Goal: Task Accomplishment & Management: Manage account settings

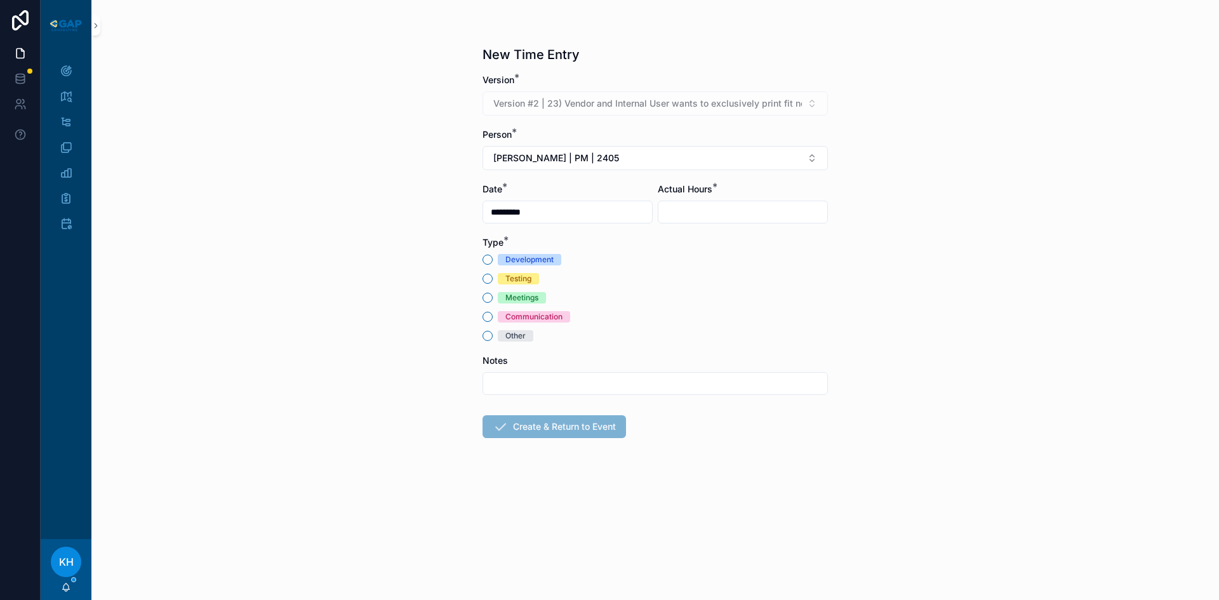
click at [684, 210] on input "scrollable content" at bounding box center [742, 212] width 169 height 18
type input "****"
click at [488, 336] on button "Other" at bounding box center [488, 336] width 10 height 10
click at [489, 299] on button "Meetings" at bounding box center [488, 298] width 10 height 10
click at [501, 379] on input "scrollable content" at bounding box center [655, 384] width 344 height 18
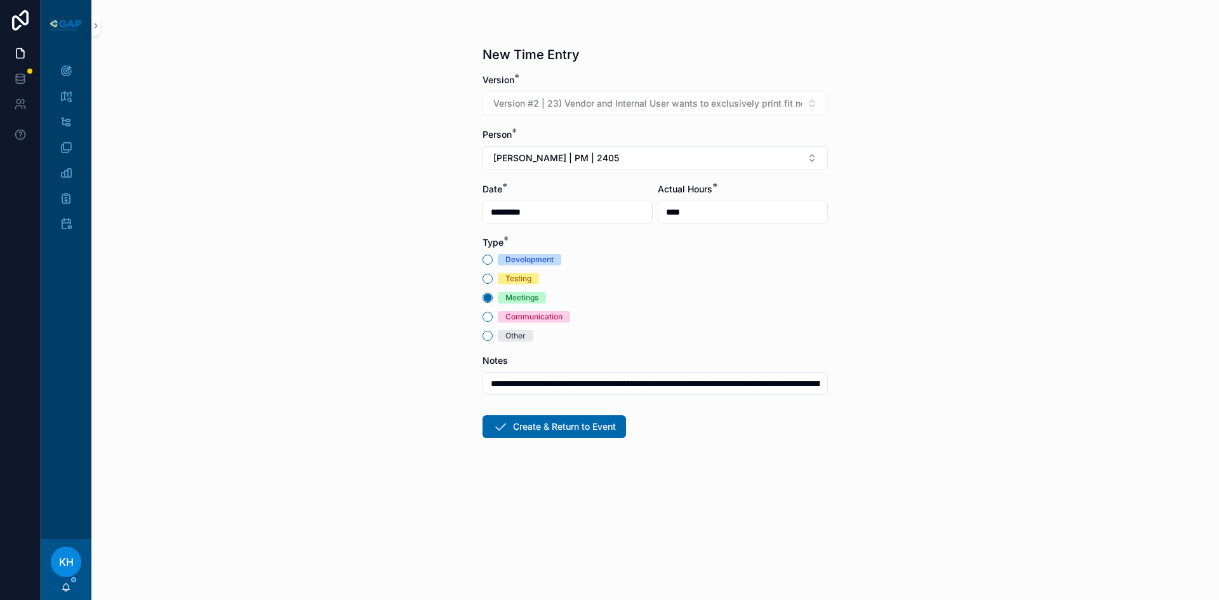
click at [807, 385] on input "**********" at bounding box center [655, 384] width 344 height 18
type input "**********"
click at [562, 432] on button "Create & Return to Event" at bounding box center [555, 426] width 144 height 23
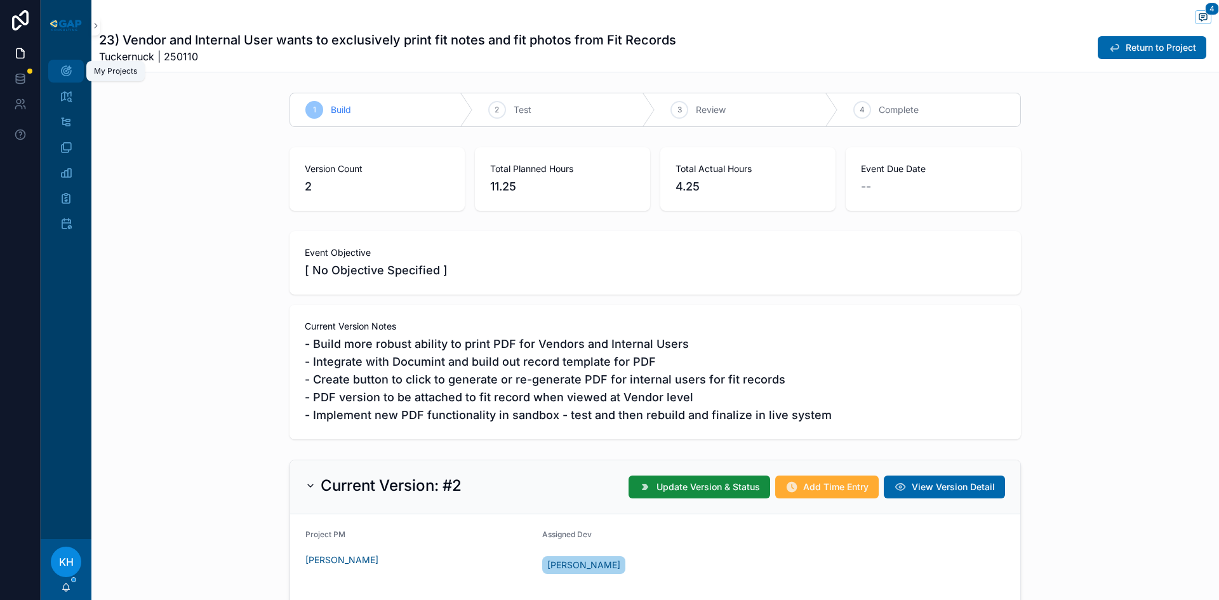
click at [70, 68] on icon "scrollable content" at bounding box center [66, 71] width 13 height 13
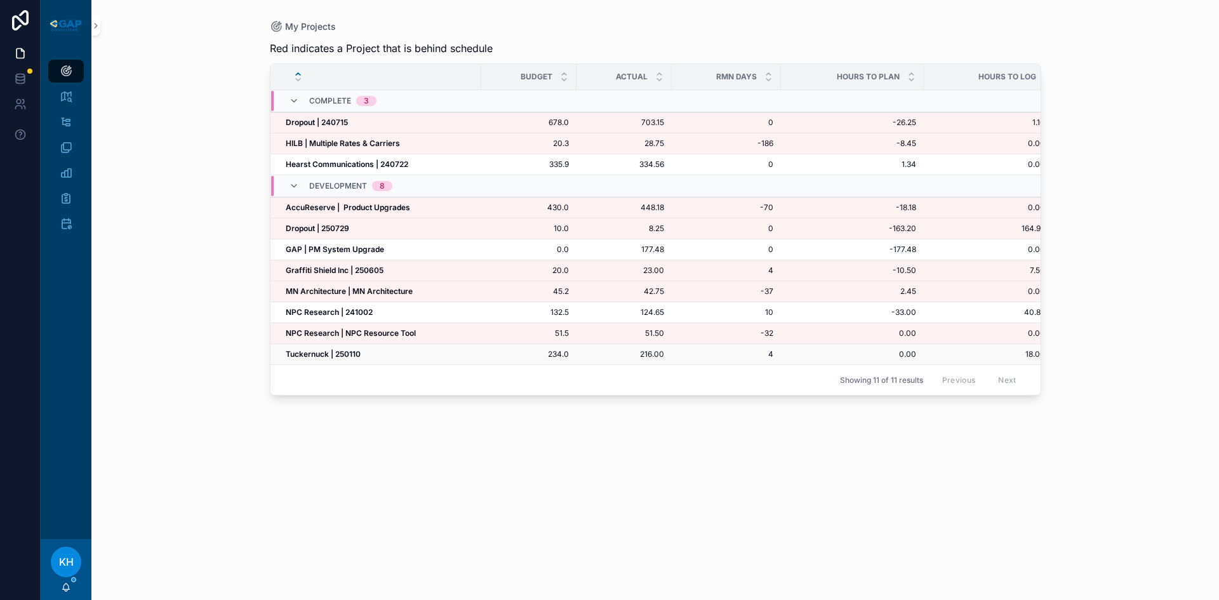
click at [326, 352] on strong "Tuckernuck | 250110" at bounding box center [323, 354] width 75 height 10
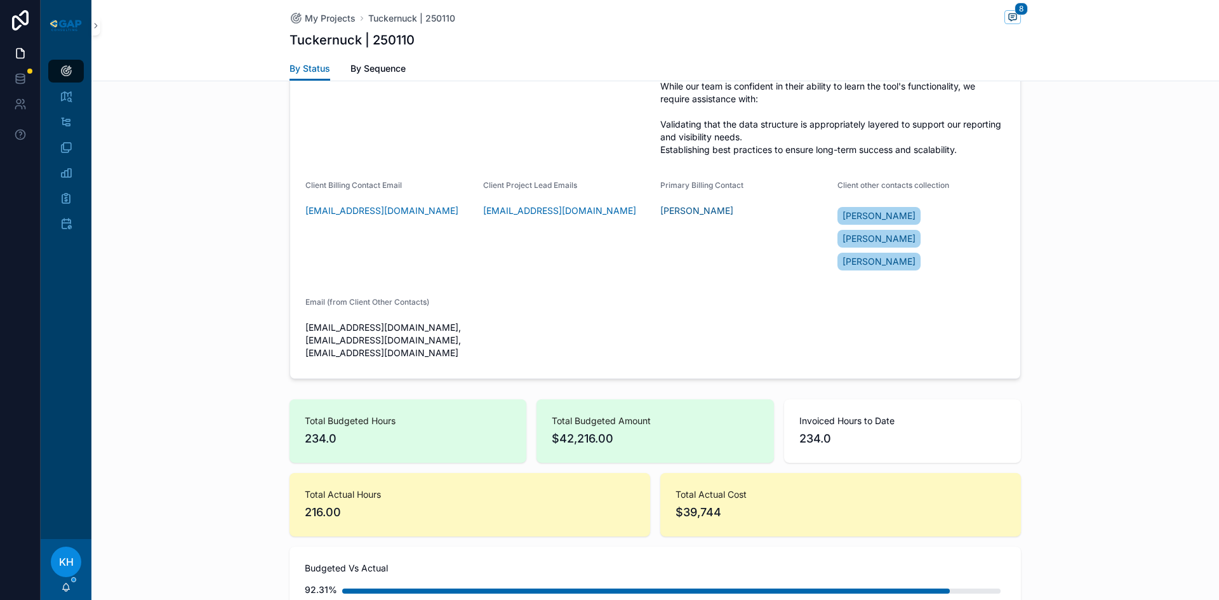
scroll to position [672, 0]
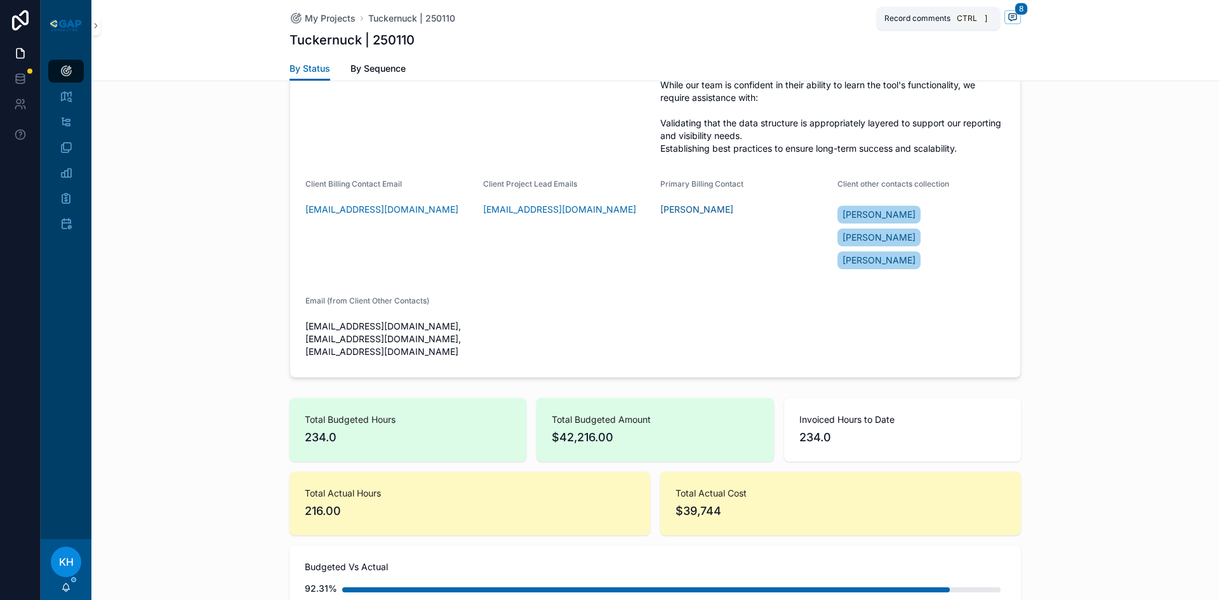
click at [1008, 22] on icon "scrollable content" at bounding box center [1013, 17] width 10 height 10
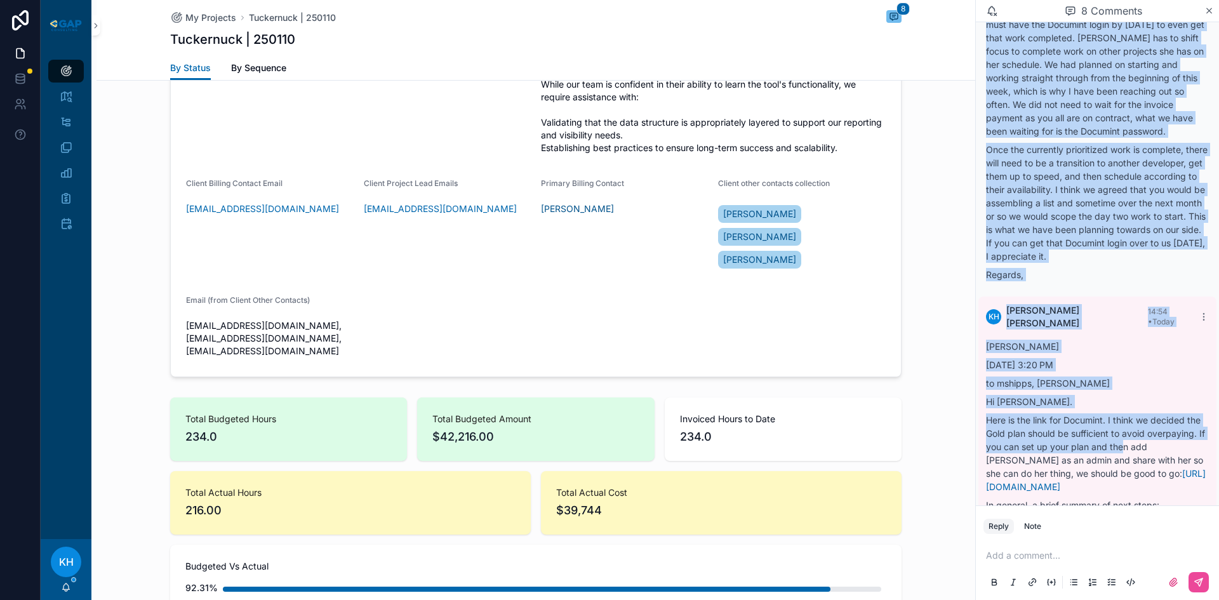
scroll to position [2990, 0]
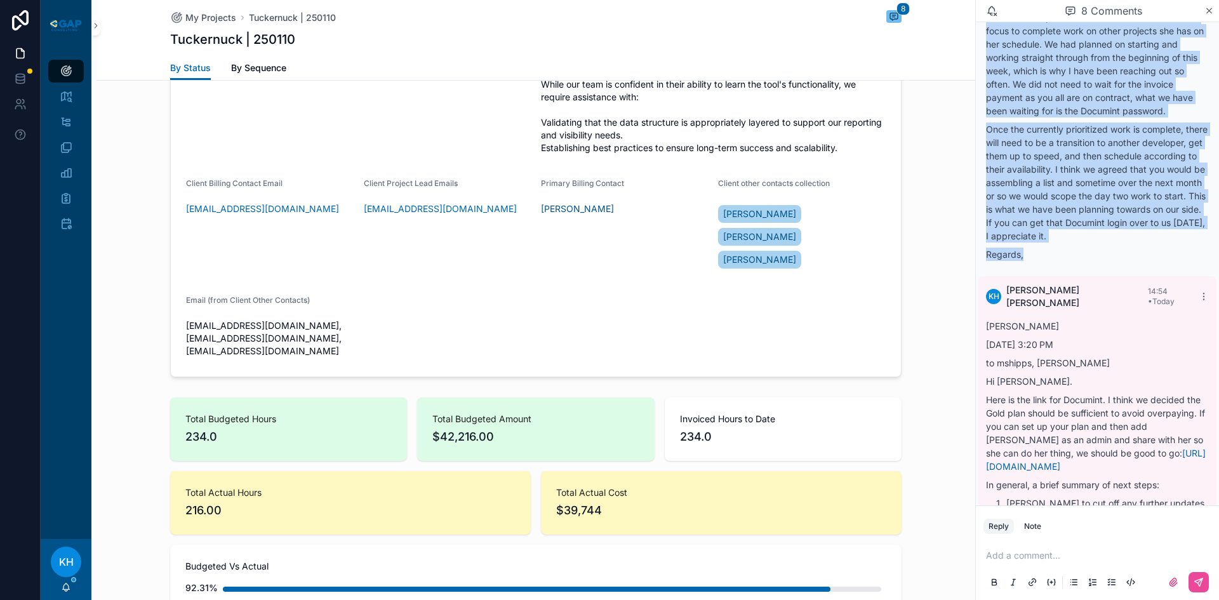
drag, startPoint x: 987, startPoint y: 106, endPoint x: 1088, endPoint y: 330, distance: 245.8
click at [1088, 261] on div "Hi [PERSON_NAME]. The work for this invoice has already been scoped and priorit…" at bounding box center [1097, 53] width 223 height 415
copy div "Hi [PERSON_NAME]. The work for this invoice has already been scoped and priorit…"
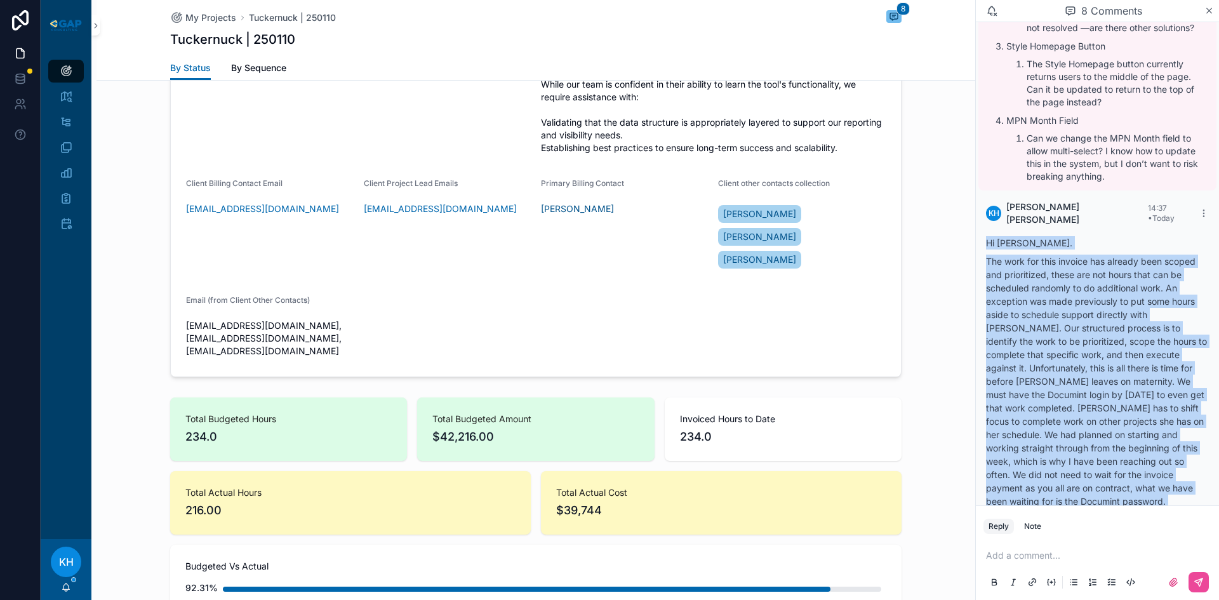
scroll to position [2600, 0]
click at [1199, 218] on icon "scrollable content" at bounding box center [1204, 213] width 10 height 10
click at [1179, 258] on span "Delete comment" at bounding box center [1180, 255] width 60 height 10
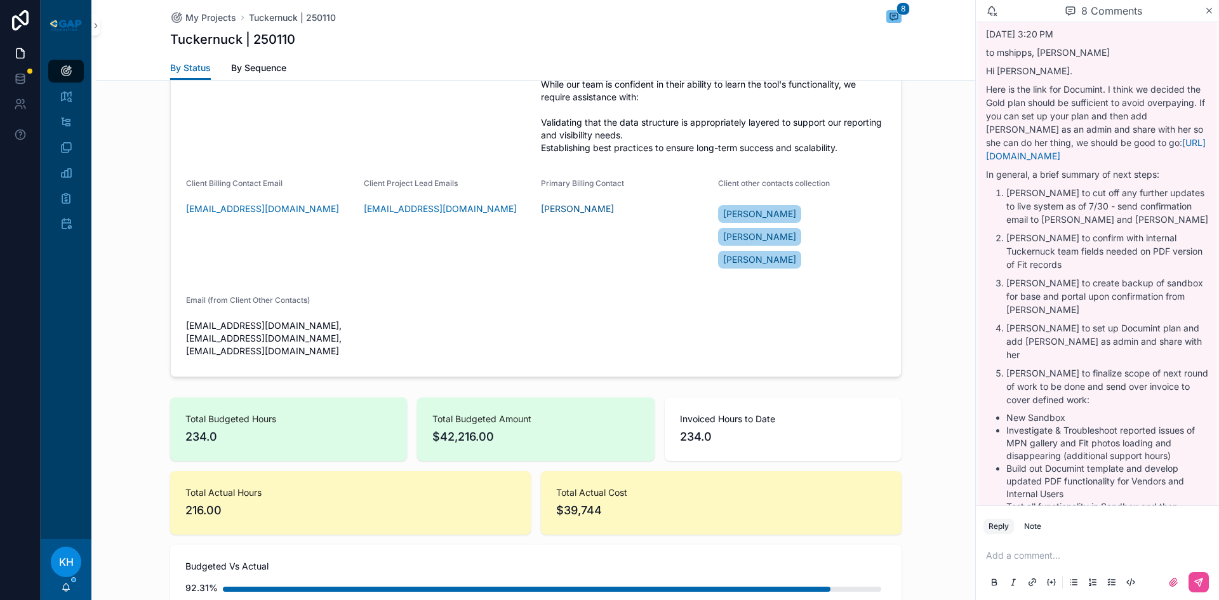
scroll to position [2833, 0]
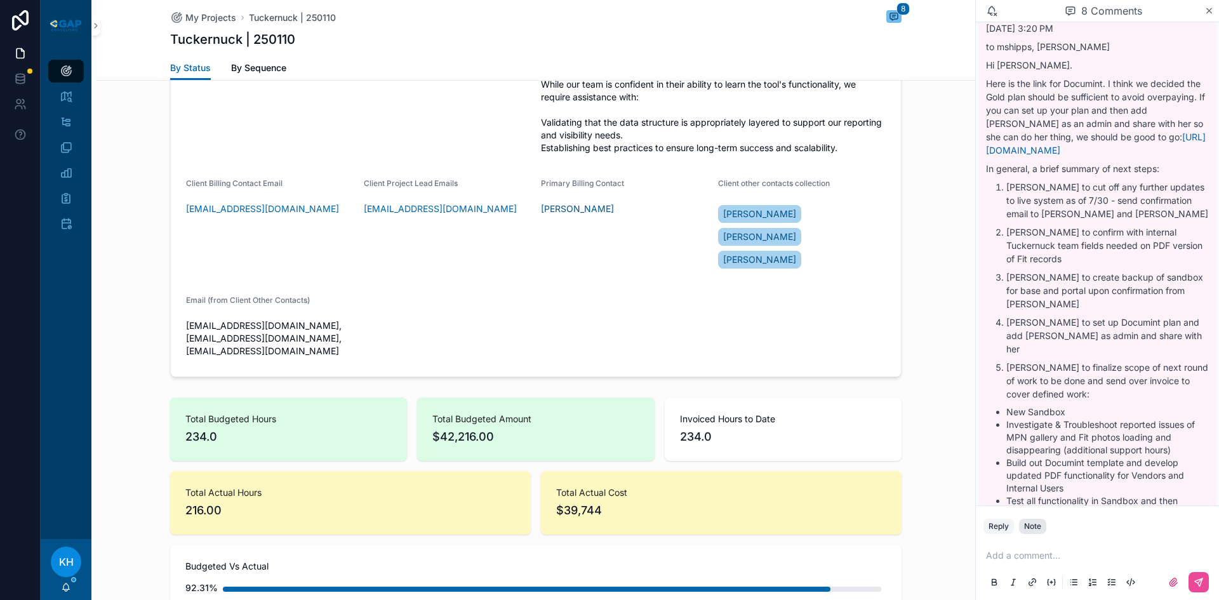
click at [1032, 528] on div "Note" at bounding box center [1032, 526] width 17 height 10
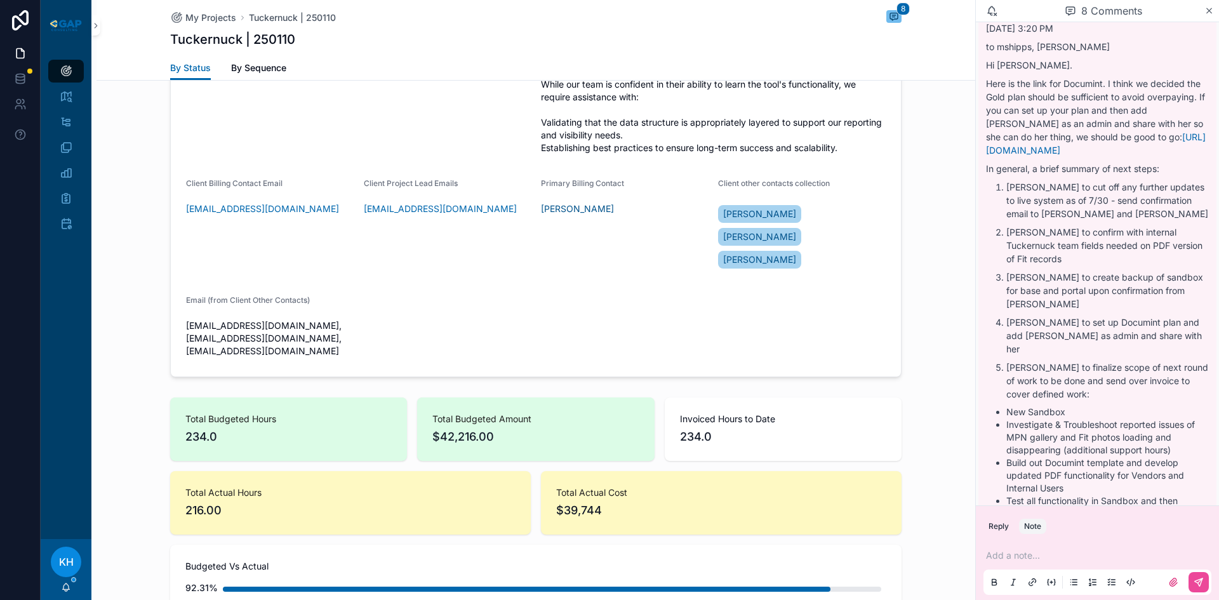
click at [1002, 559] on p "scrollable content" at bounding box center [1100, 555] width 228 height 13
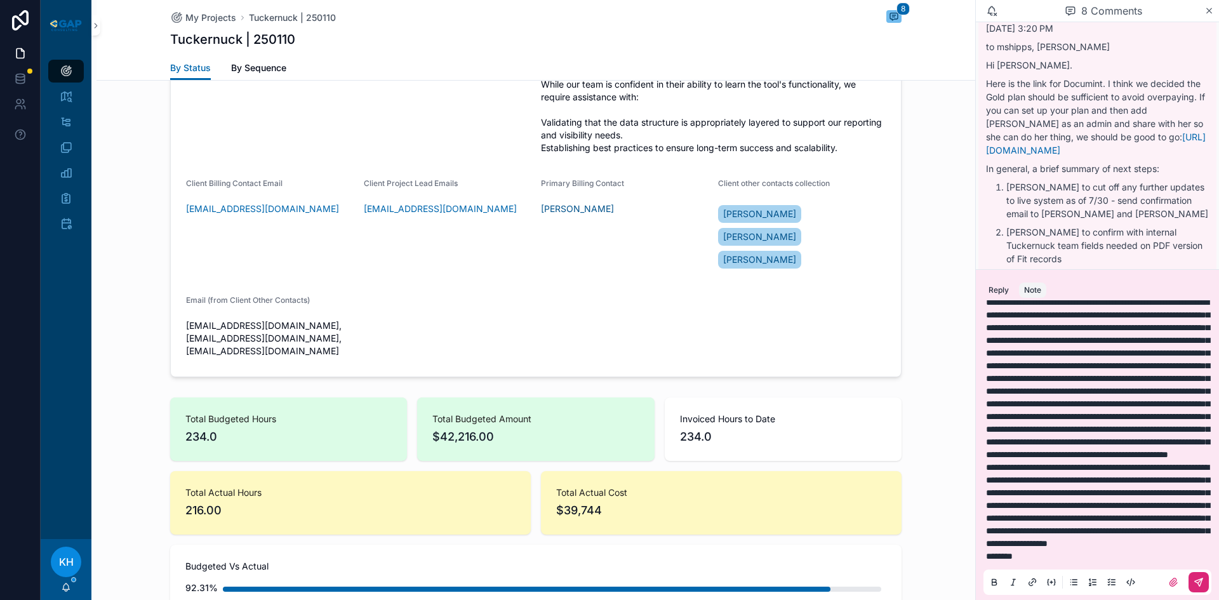
click at [1194, 578] on icon "scrollable content" at bounding box center [1199, 582] width 10 height 10
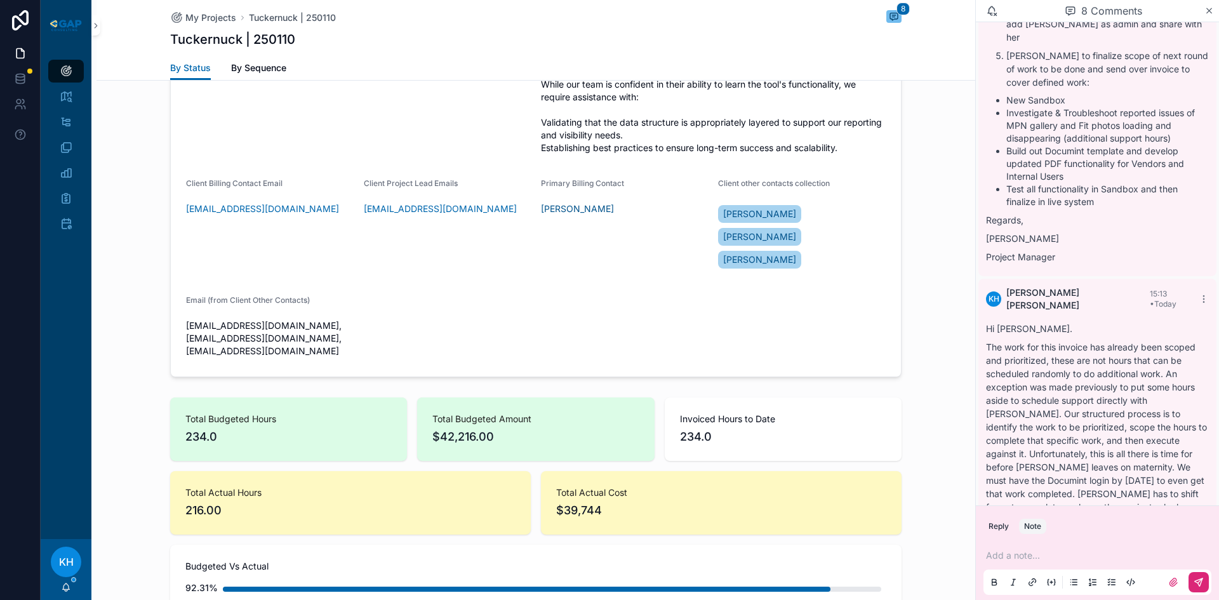
scroll to position [3145, 0]
click at [1211, 11] on icon "scrollable content" at bounding box center [1210, 11] width 10 height 10
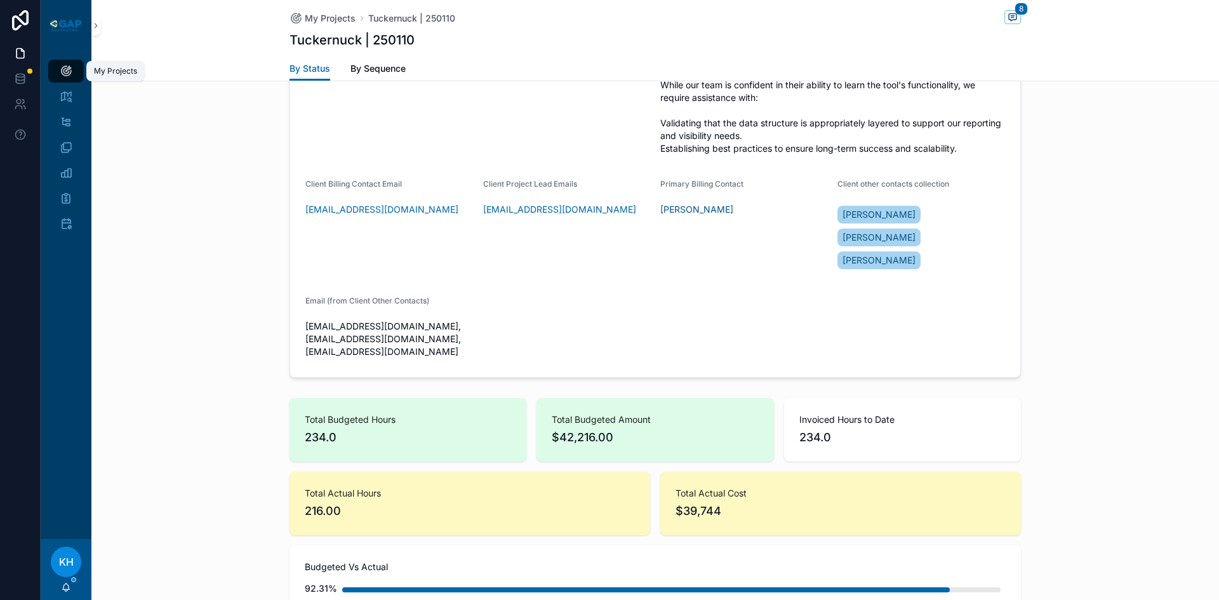
click at [65, 73] on icon "scrollable content" at bounding box center [66, 71] width 13 height 13
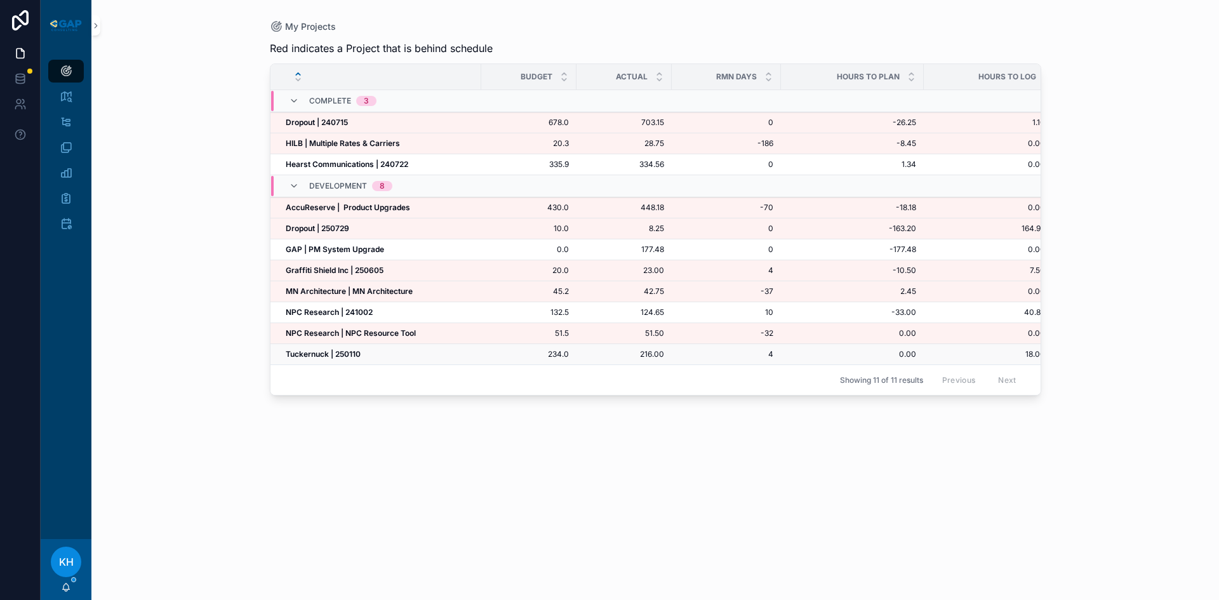
click at [305, 353] on strong "Tuckernuck | 250110" at bounding box center [323, 354] width 75 height 10
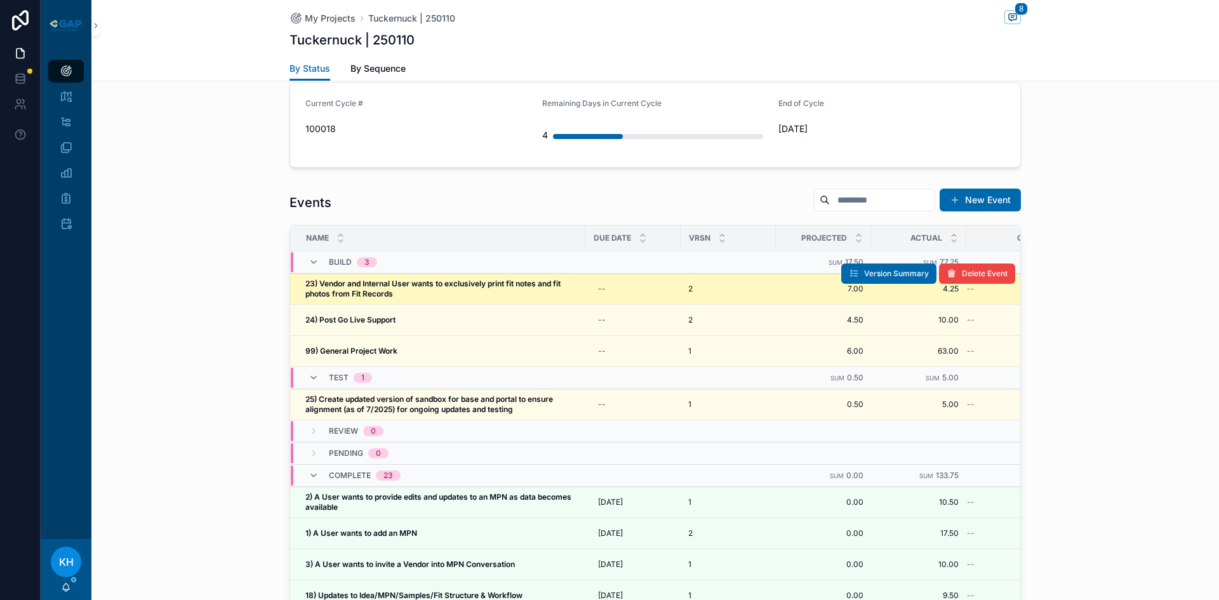
scroll to position [1227, 0]
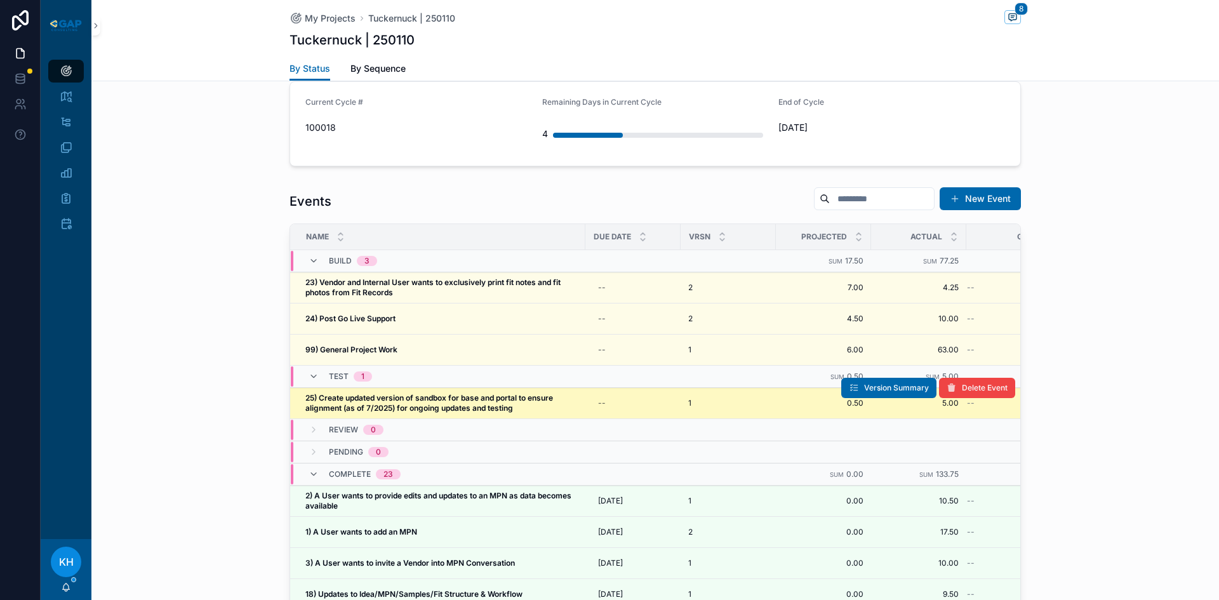
click at [373, 393] on strong "25) Create updated version of sandbox for base and portal to ensure alignment (…" at bounding box center [430, 403] width 250 height 20
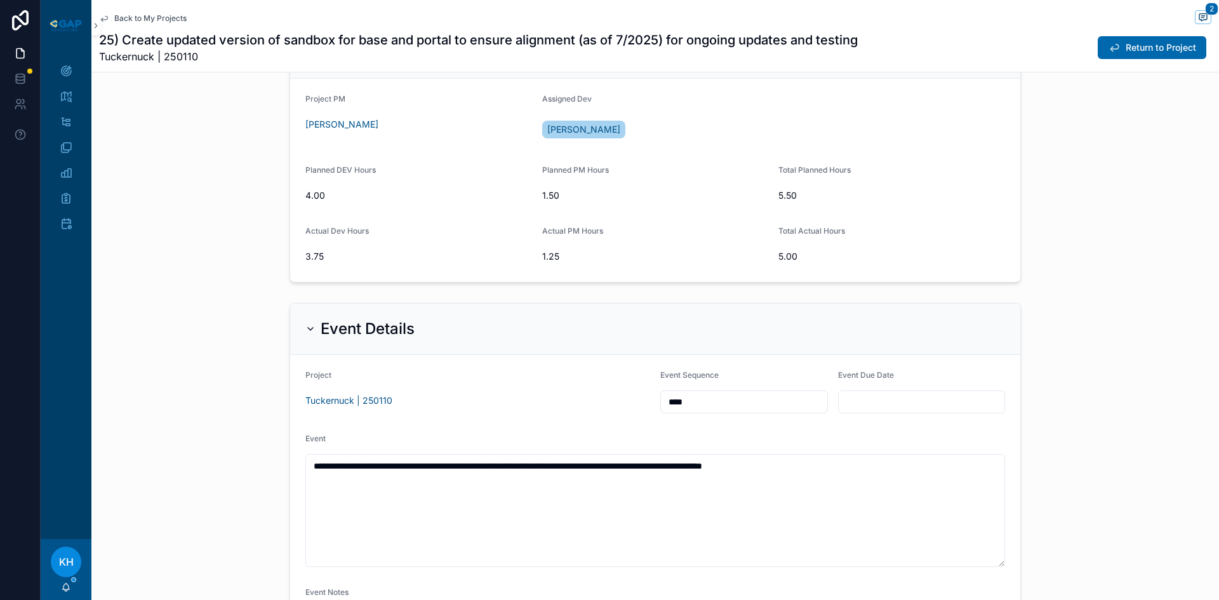
scroll to position [399, 0]
click at [1126, 46] on span "Return to Project" at bounding box center [1161, 47] width 70 height 13
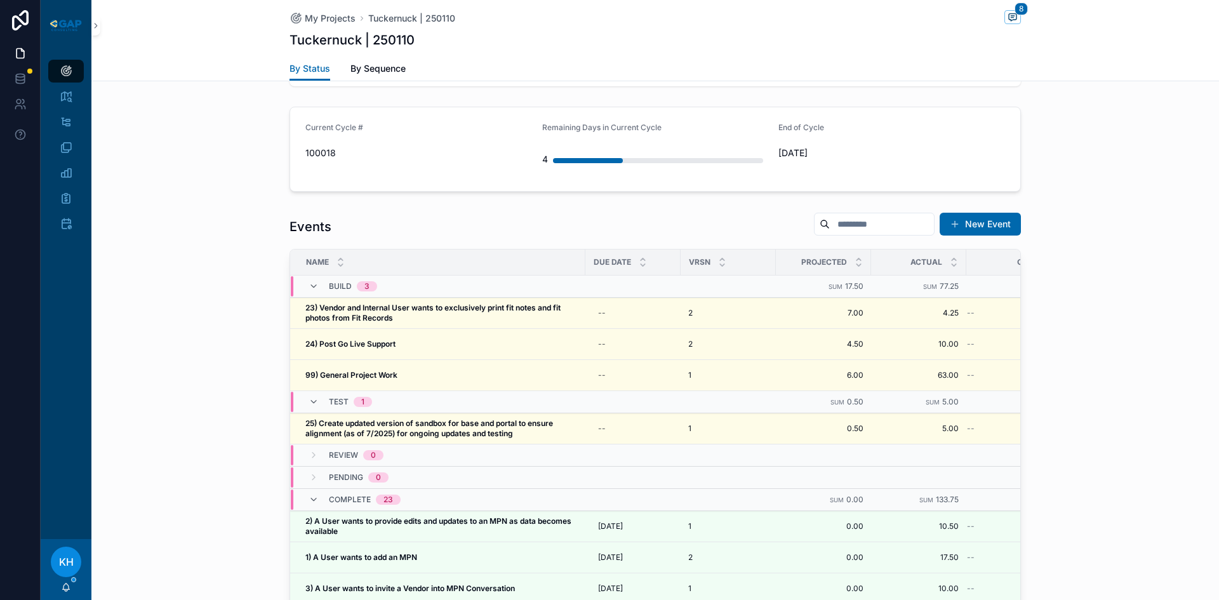
scroll to position [1229, 0]
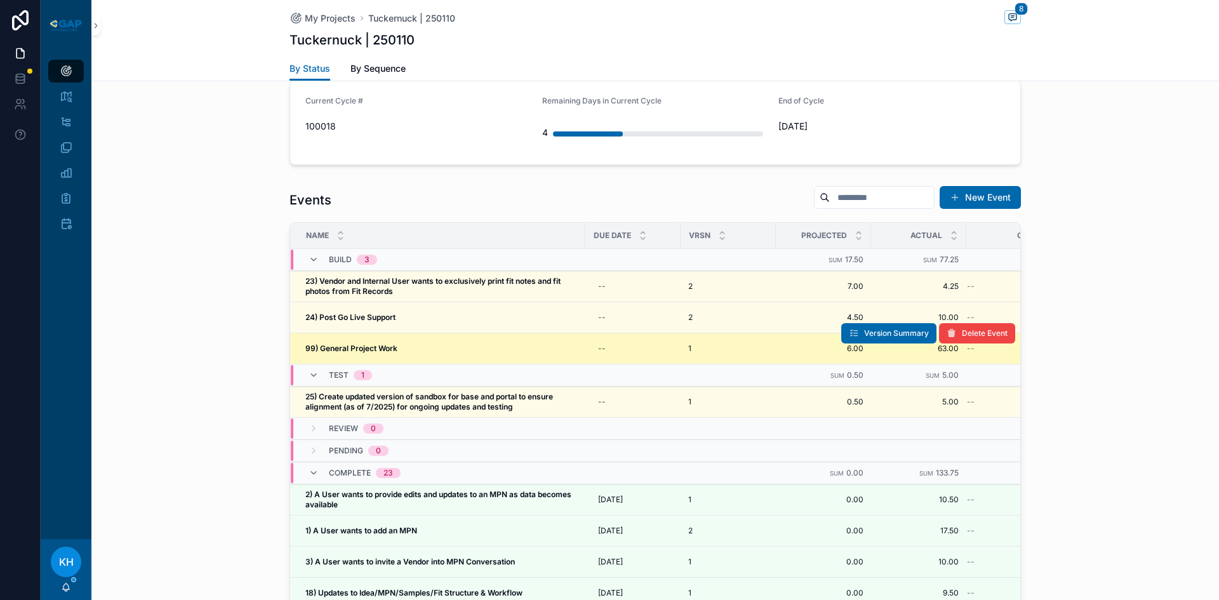
click at [370, 344] on strong "99) General Project Work" at bounding box center [351, 349] width 92 height 10
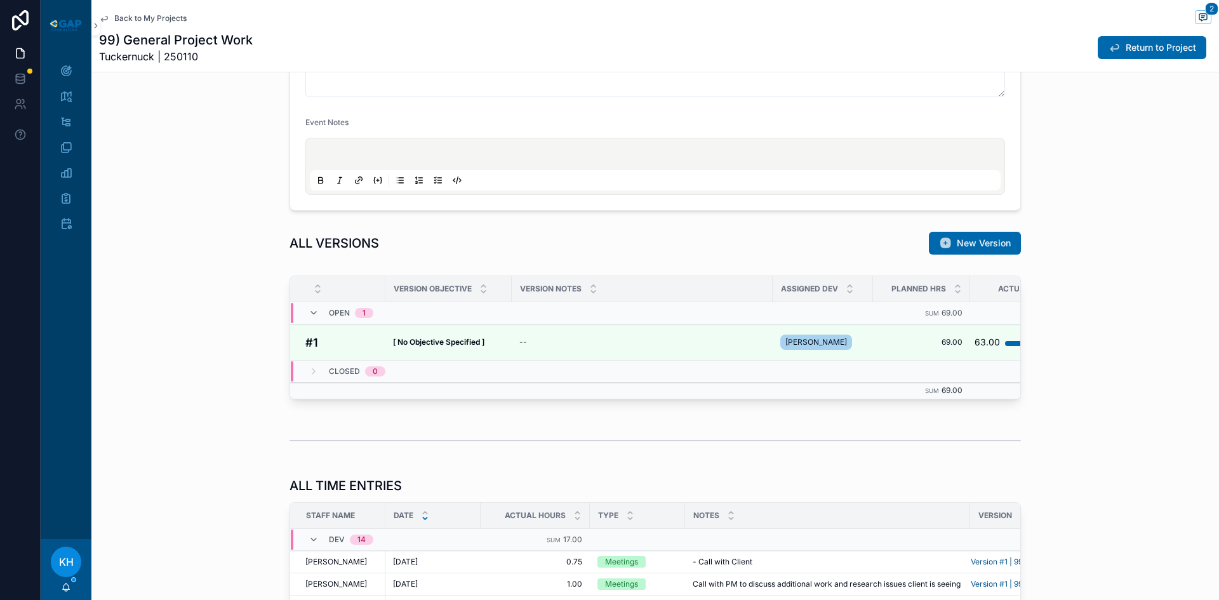
scroll to position [772, 0]
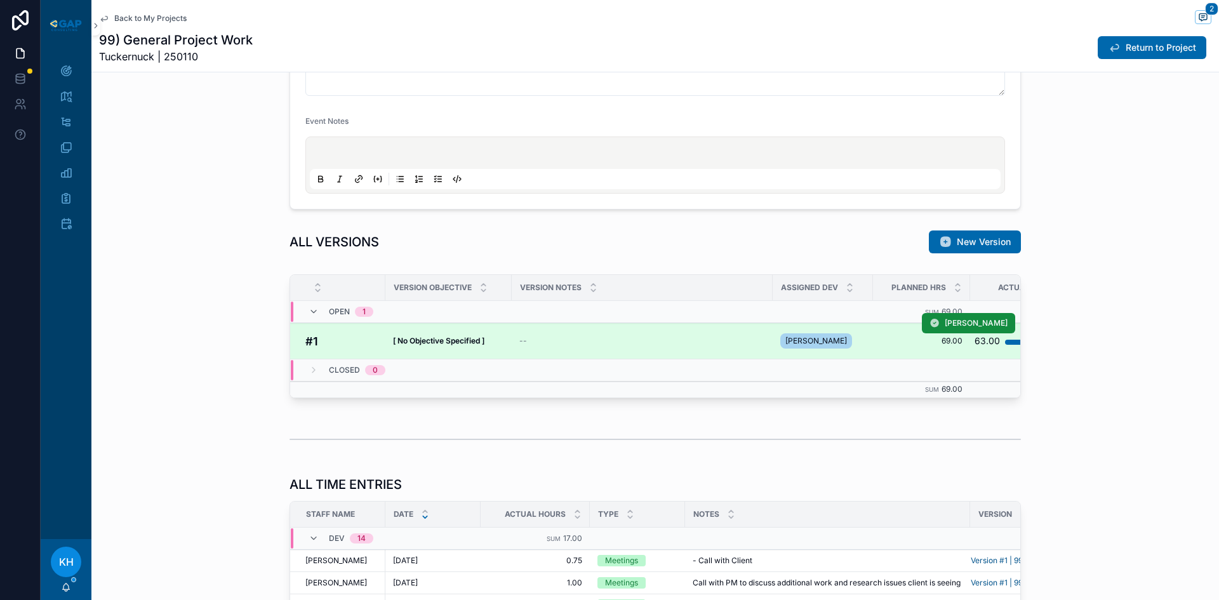
click at [546, 340] on div "--" at bounding box center [642, 341] width 246 height 10
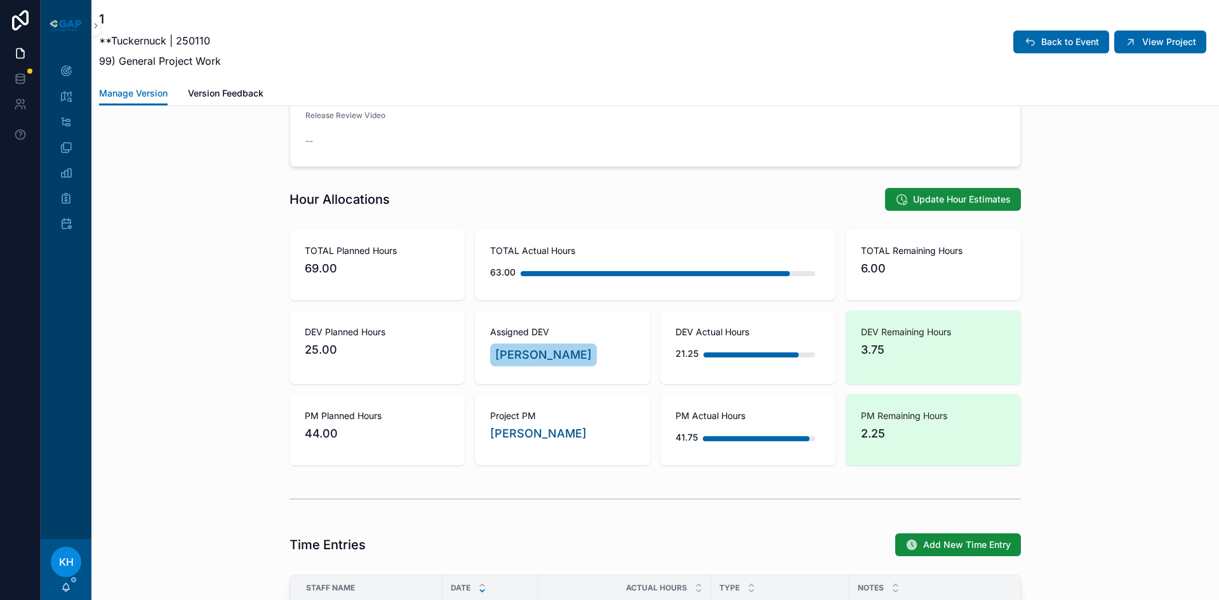
scroll to position [618, 0]
click at [1137, 53] on button "View Project" at bounding box center [1160, 41] width 92 height 23
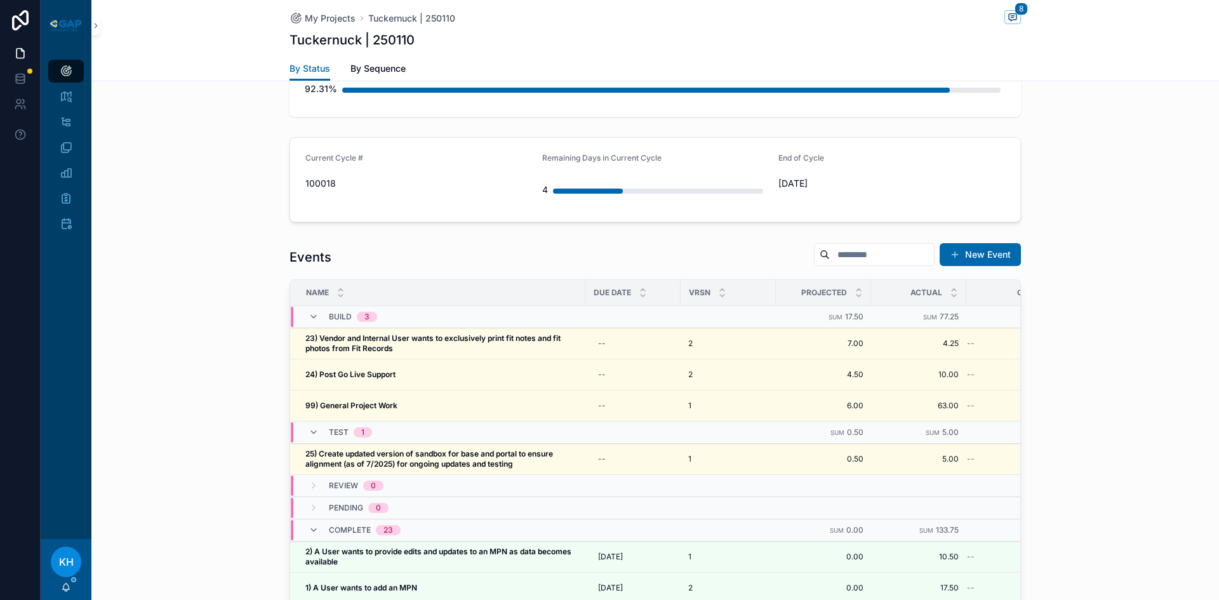
scroll to position [1172, 0]
click at [72, 73] on icon "scrollable content" at bounding box center [66, 71] width 13 height 13
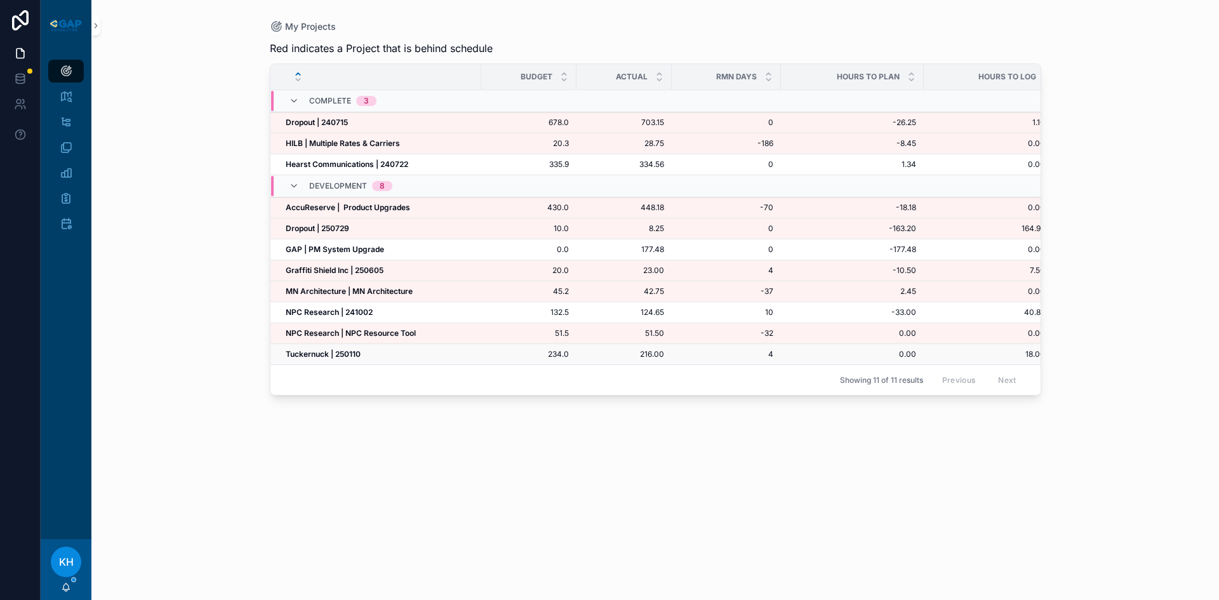
click at [315, 356] on strong "Tuckernuck | 250110" at bounding box center [323, 354] width 75 height 10
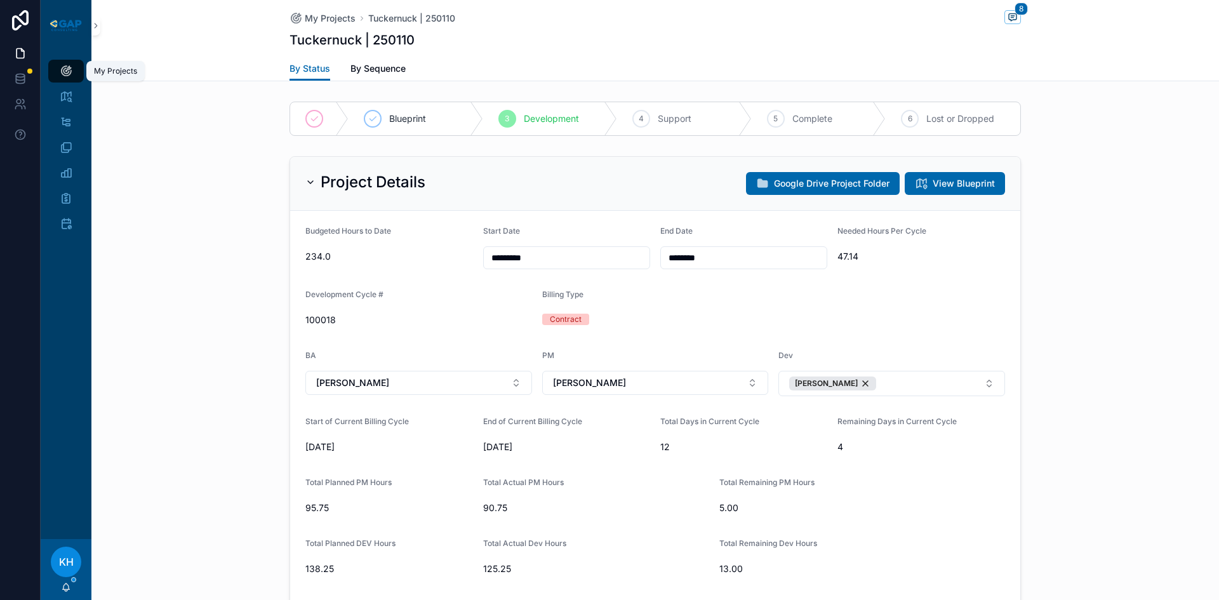
click at [62, 73] on icon "scrollable content" at bounding box center [66, 71] width 13 height 13
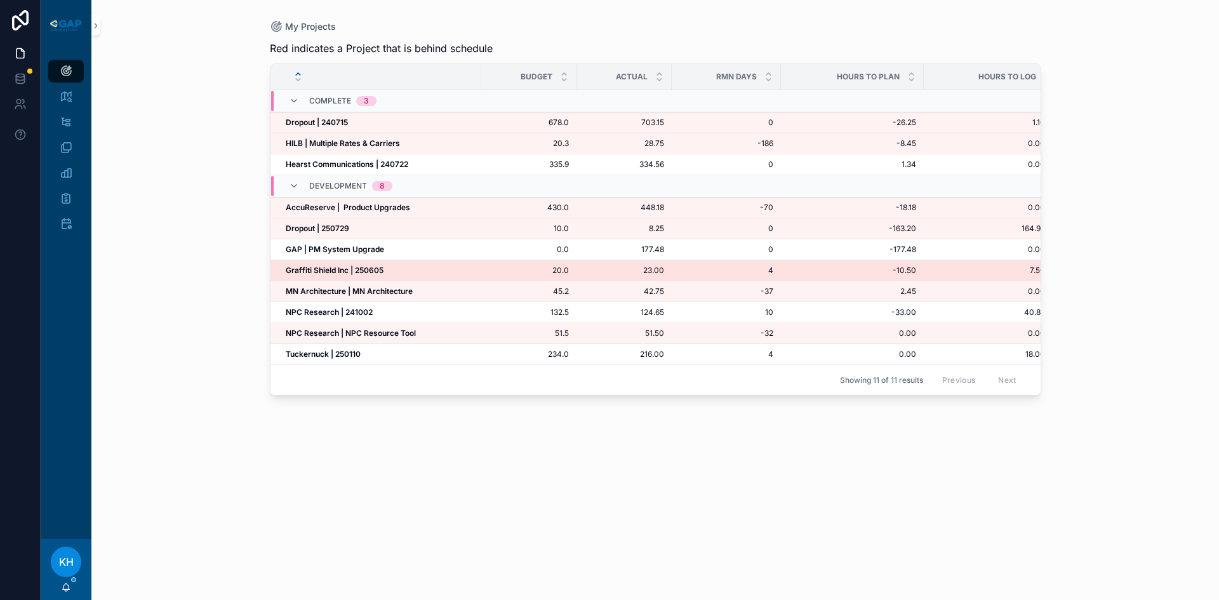
click at [305, 269] on strong "Graffiti Shield Inc | 250605" at bounding box center [335, 270] width 98 height 10
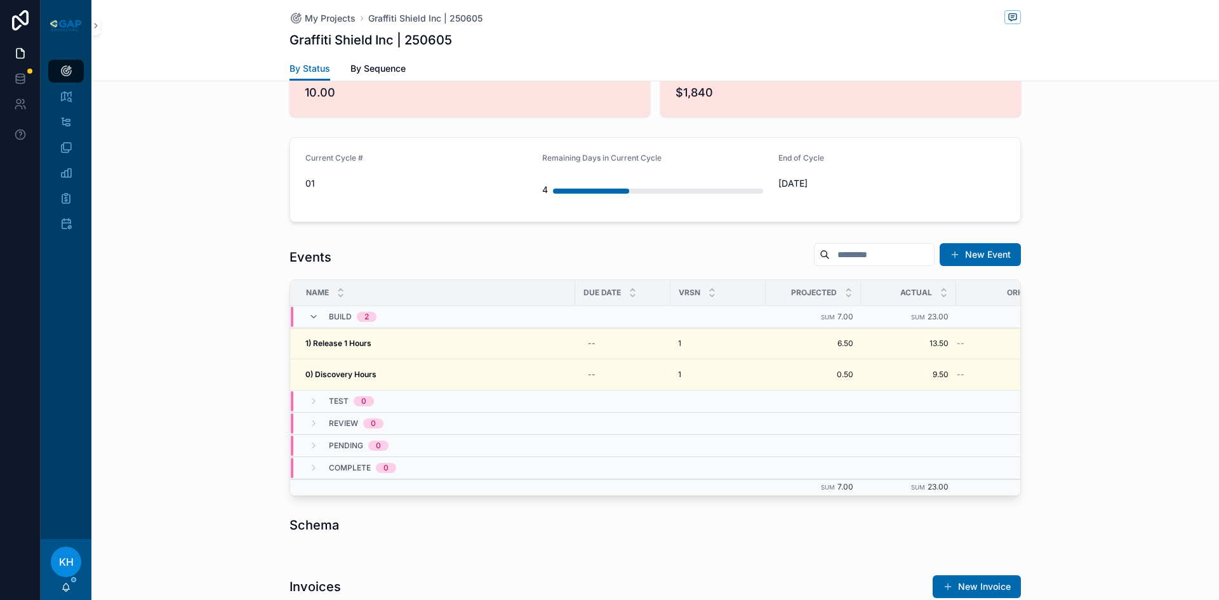
scroll to position [1068, 0]
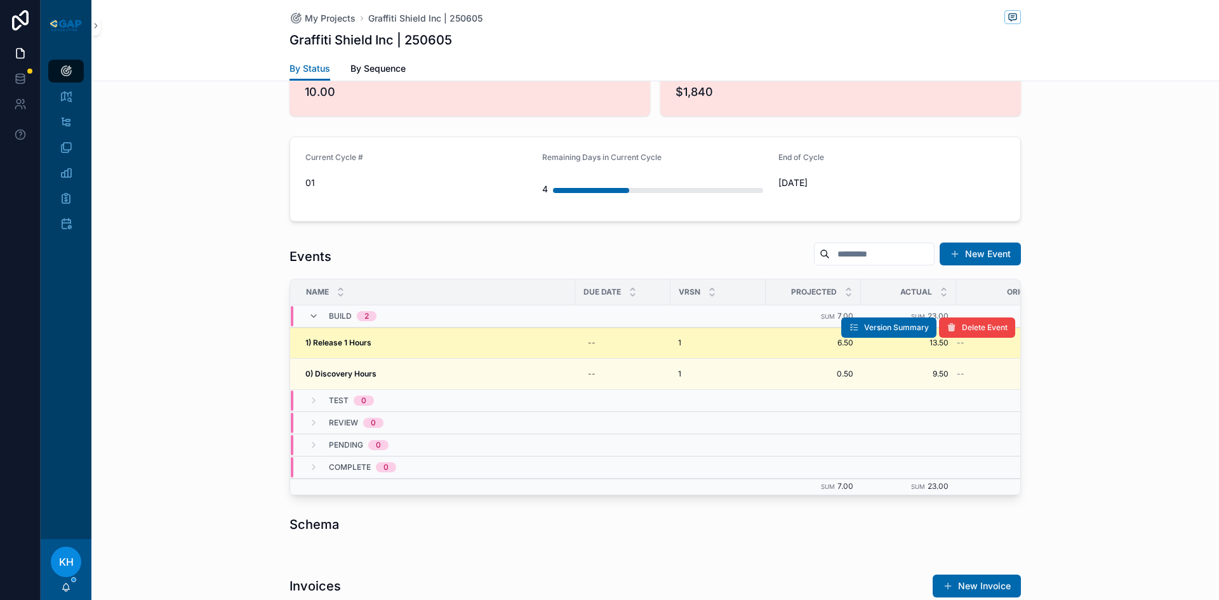
click at [361, 342] on strong "1) Release 1 Hours" at bounding box center [338, 343] width 66 height 10
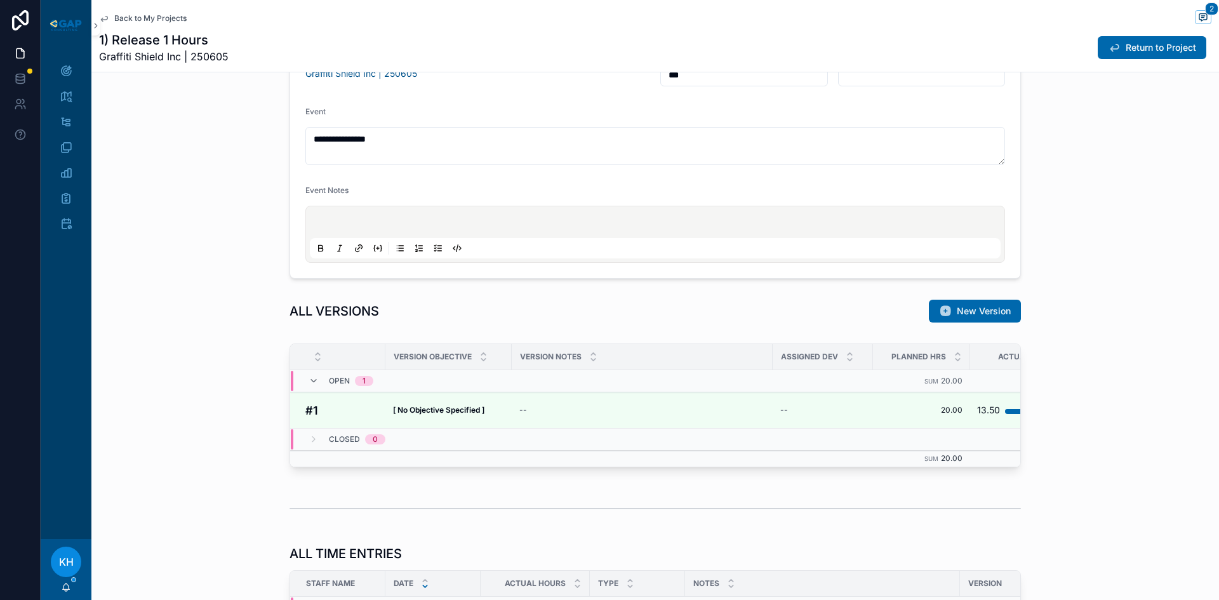
scroll to position [686, 0]
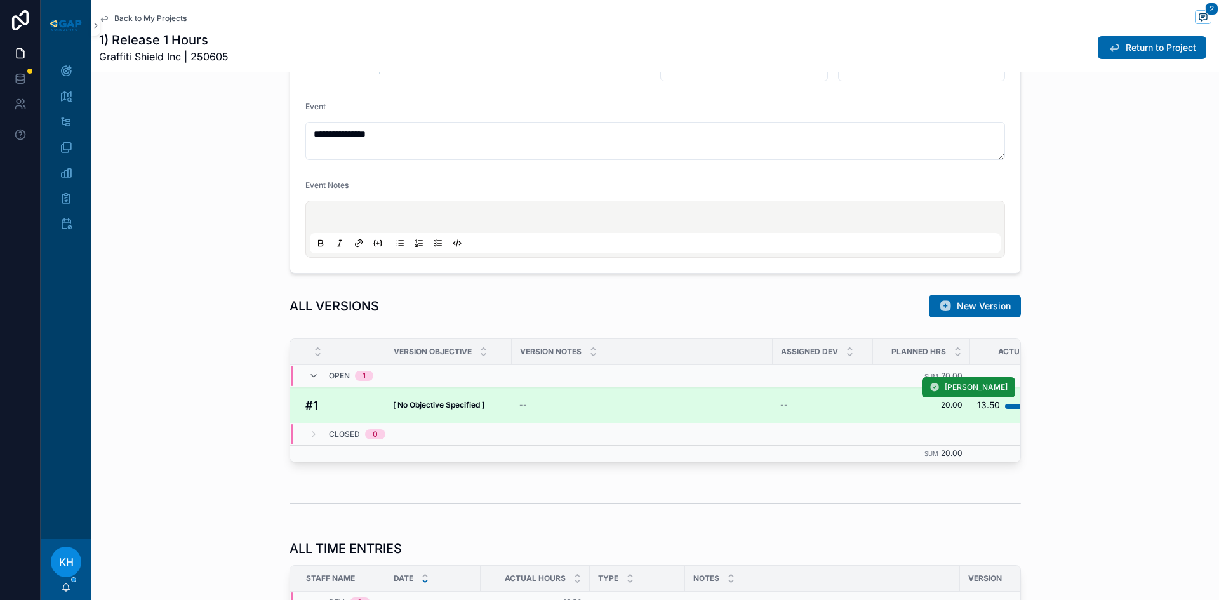
click at [523, 408] on div "--" at bounding box center [642, 405] width 246 height 10
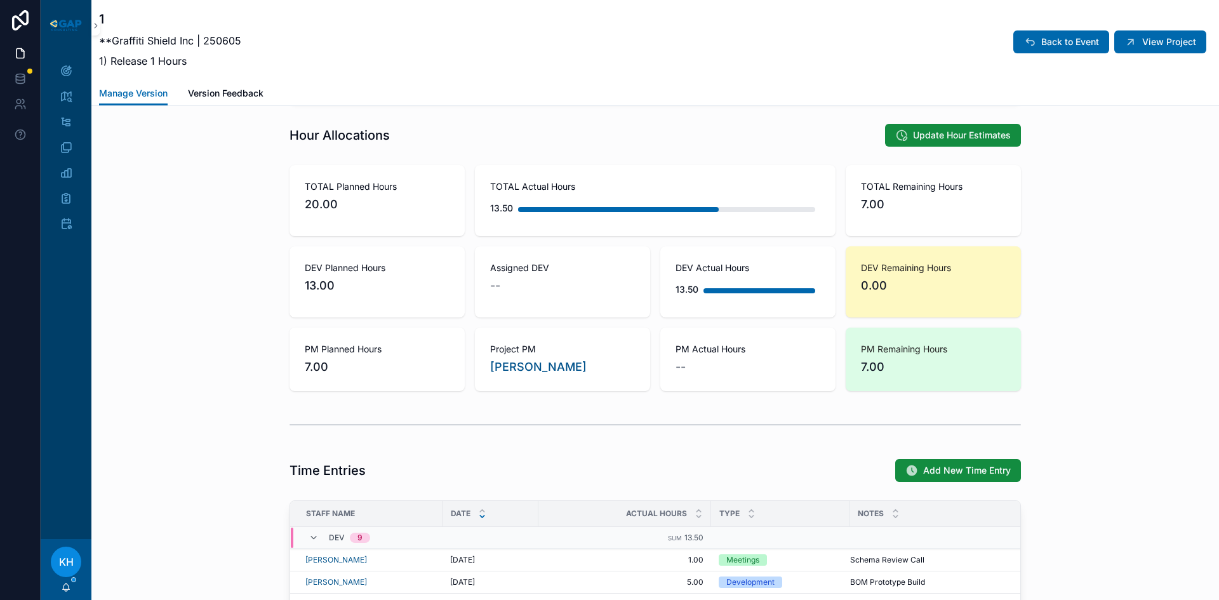
scroll to position [678, 0]
click at [965, 475] on span "Add New Time Entry" at bounding box center [967, 470] width 88 height 13
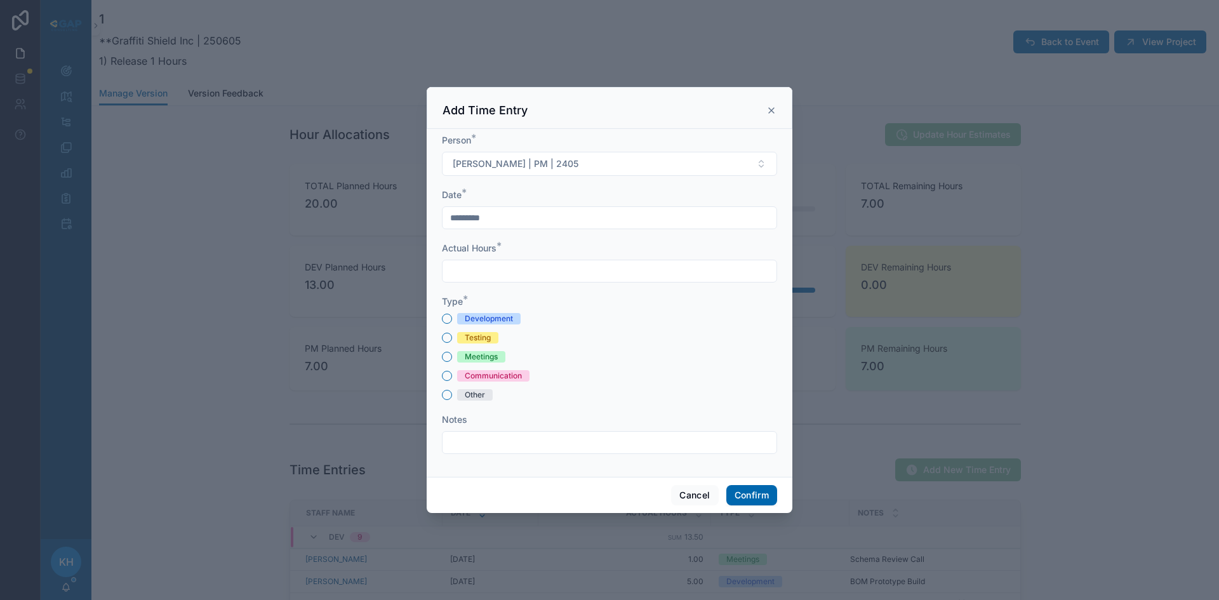
click at [514, 268] on input "text" at bounding box center [610, 271] width 334 height 18
type input "****"
click at [451, 355] on button "Meetings" at bounding box center [447, 357] width 10 height 10
click at [476, 439] on input "text" at bounding box center [610, 443] width 334 height 18
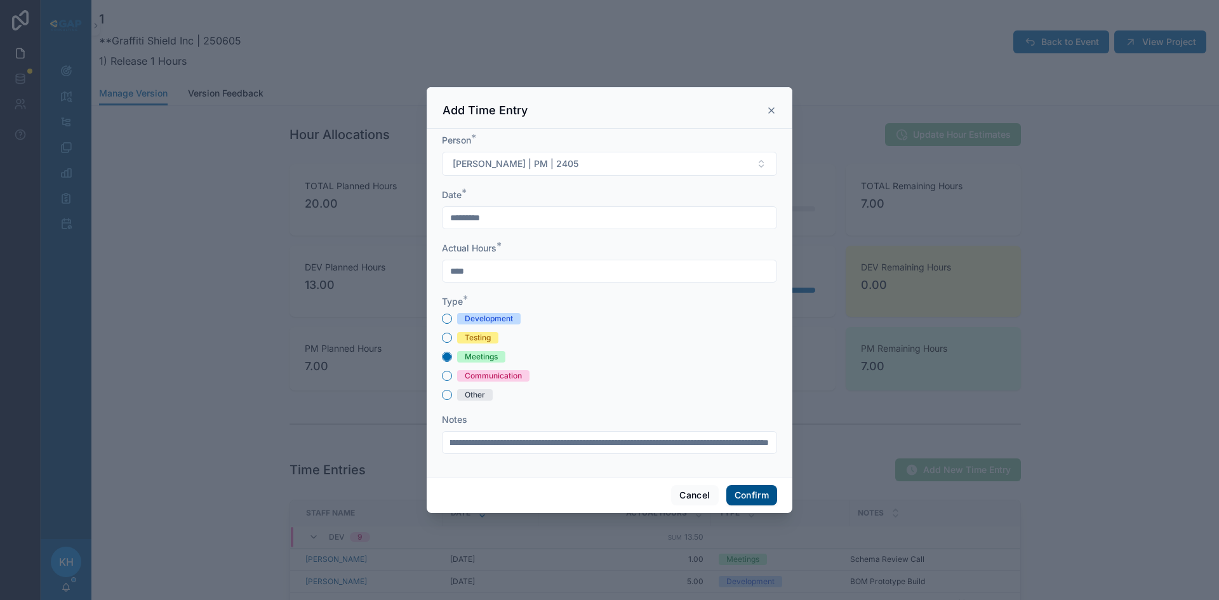
type input "**********"
click at [749, 496] on button "Confirm" at bounding box center [751, 495] width 51 height 20
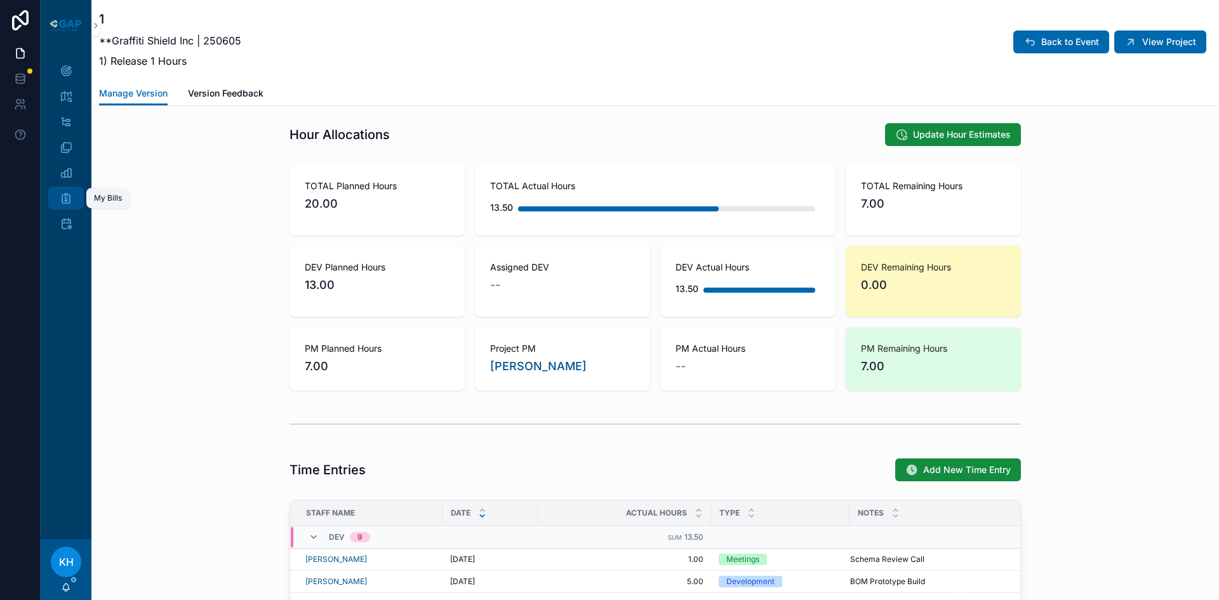
click at [69, 201] on icon "scrollable content" at bounding box center [66, 198] width 13 height 13
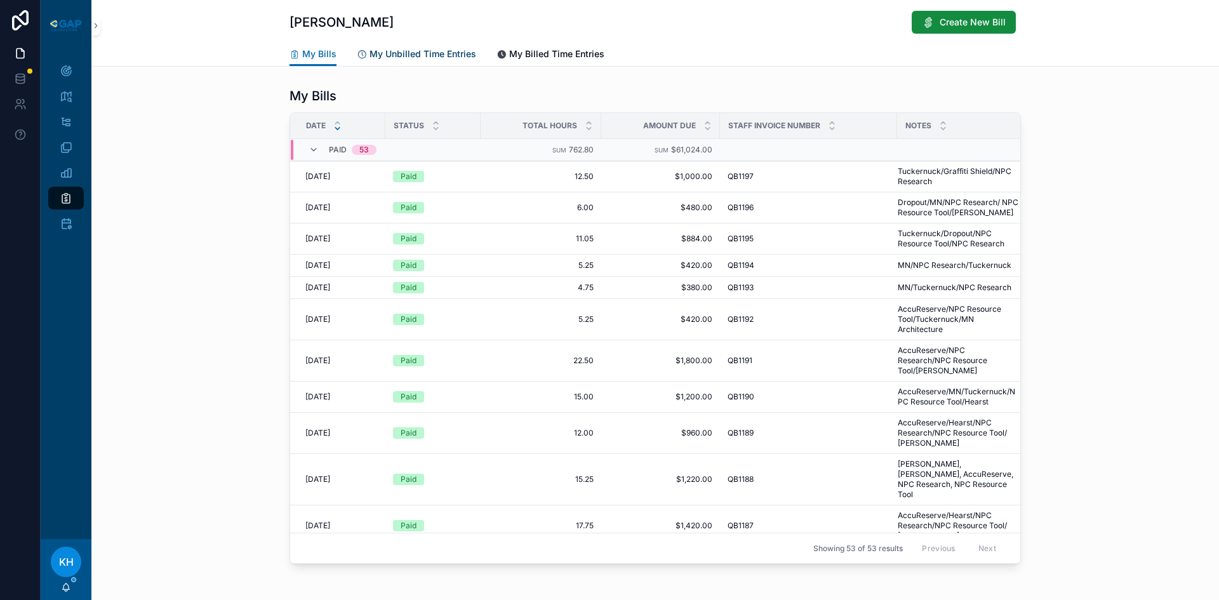
click at [407, 53] on span "My Unbilled Time Entries" at bounding box center [423, 54] width 107 height 13
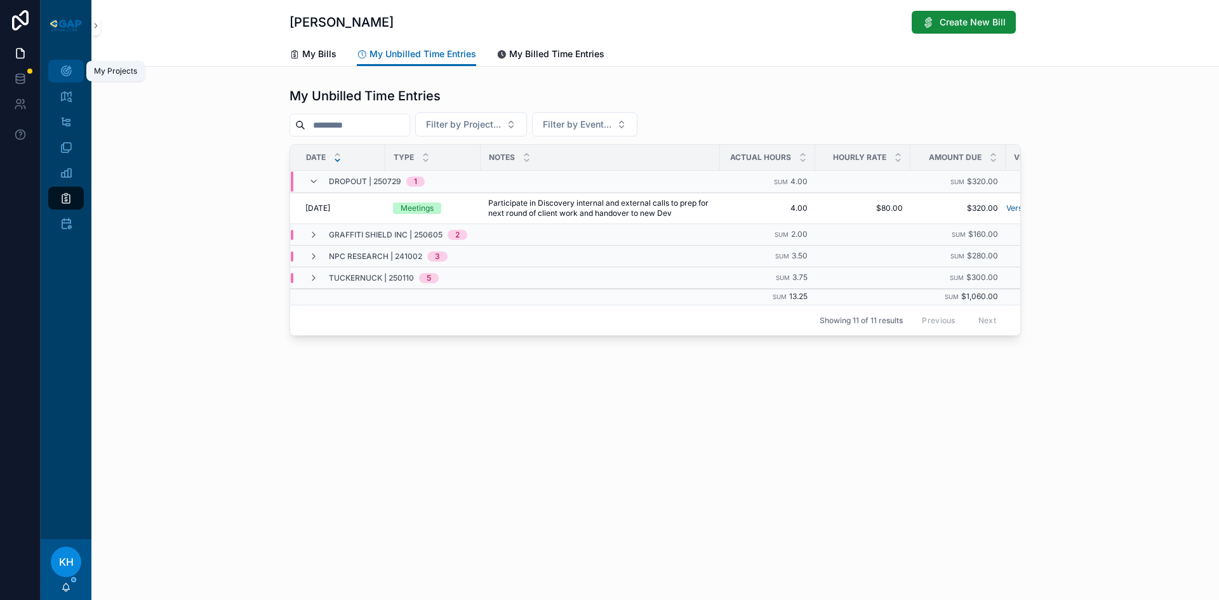
click at [73, 71] on div "My Projects" at bounding box center [66, 71] width 20 height 20
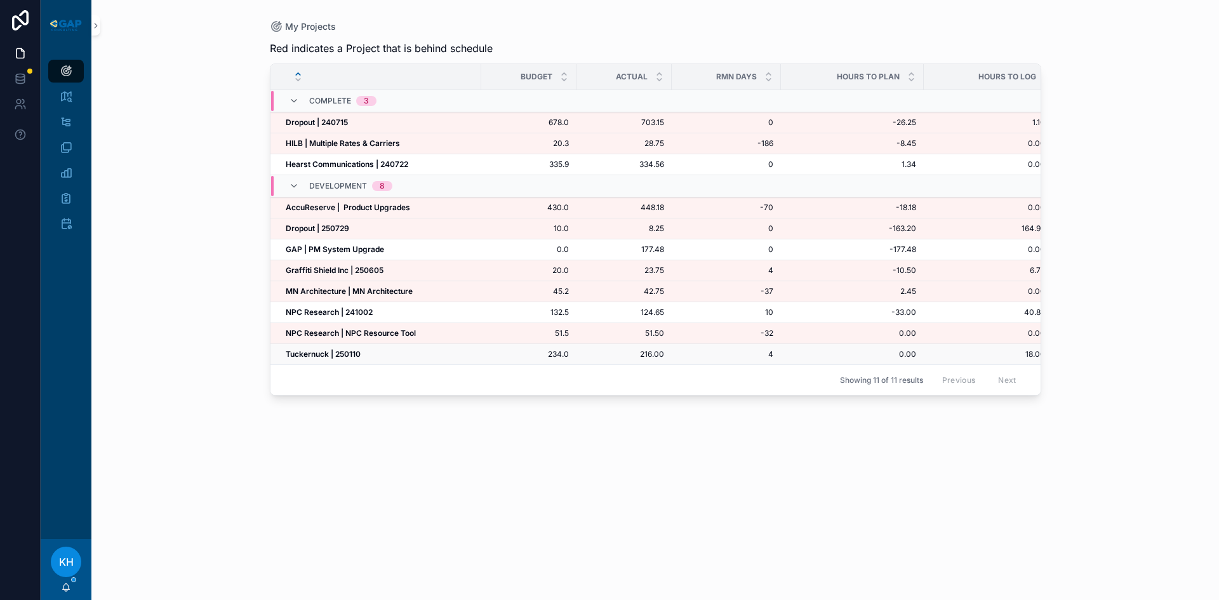
click at [309, 352] on strong "Tuckernuck | 250110" at bounding box center [323, 354] width 75 height 10
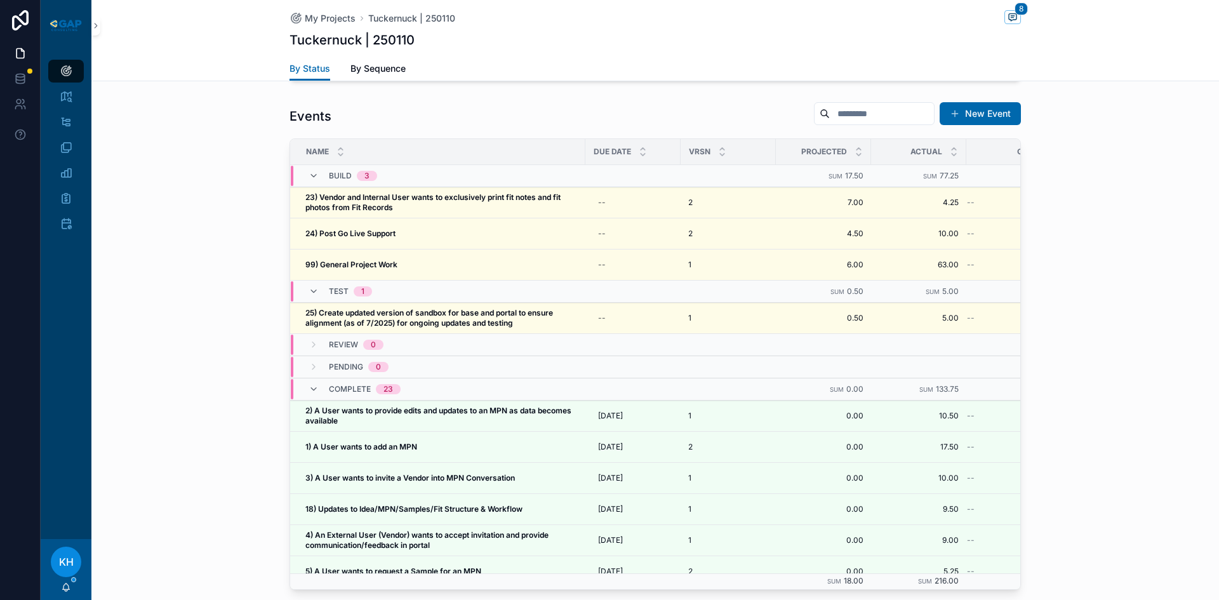
scroll to position [1313, 0]
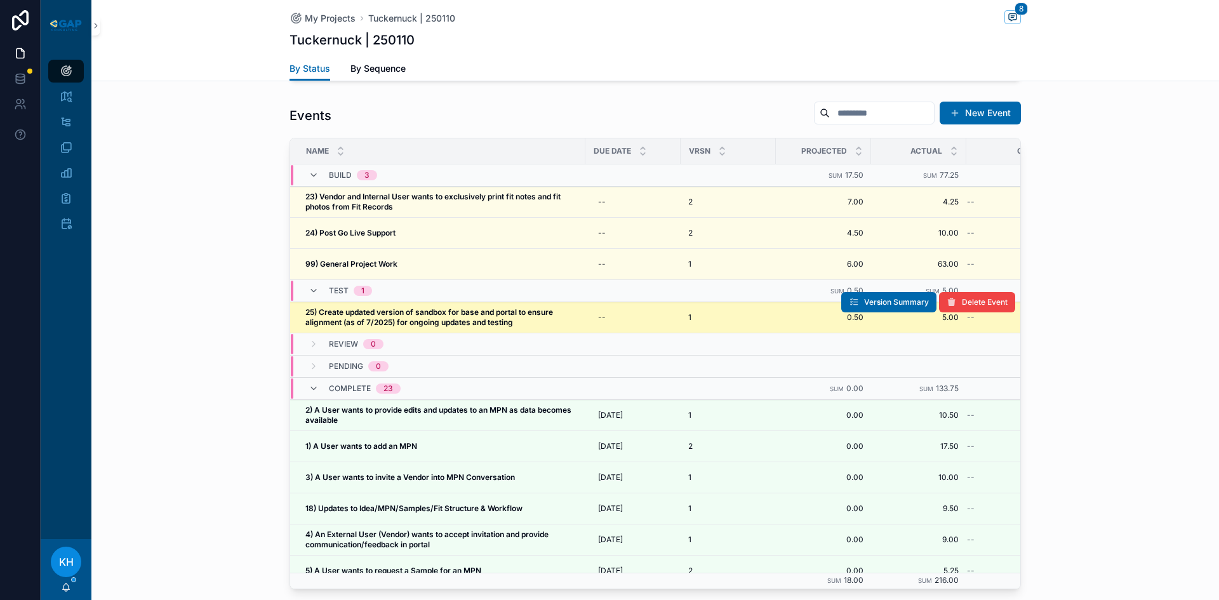
click at [403, 307] on strong "25) Create updated version of sandbox for base and portal to ensure alignment (…" at bounding box center [430, 317] width 250 height 20
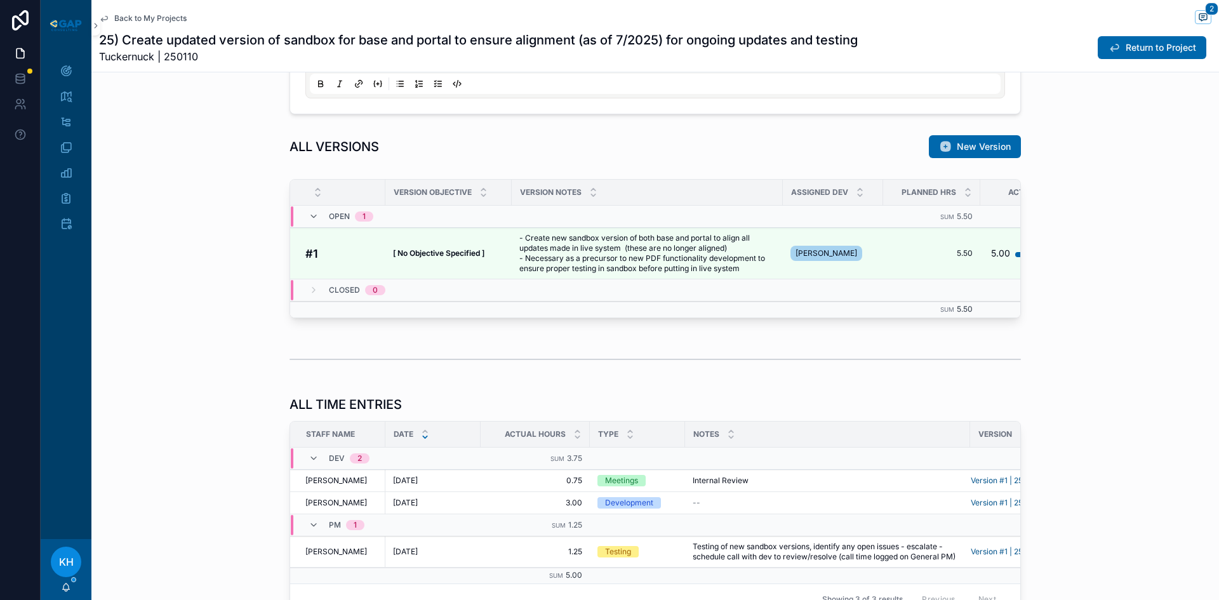
scroll to position [966, 0]
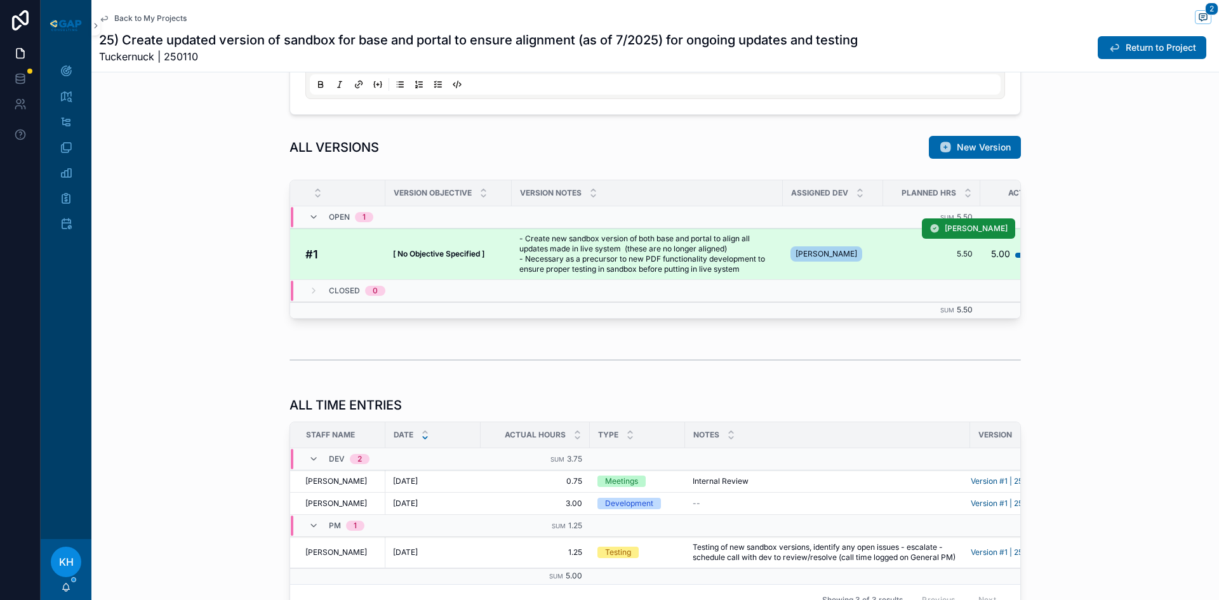
click at [634, 266] on span "- Create new sandbox version of both base and portal to align all updates made …" at bounding box center [647, 254] width 256 height 41
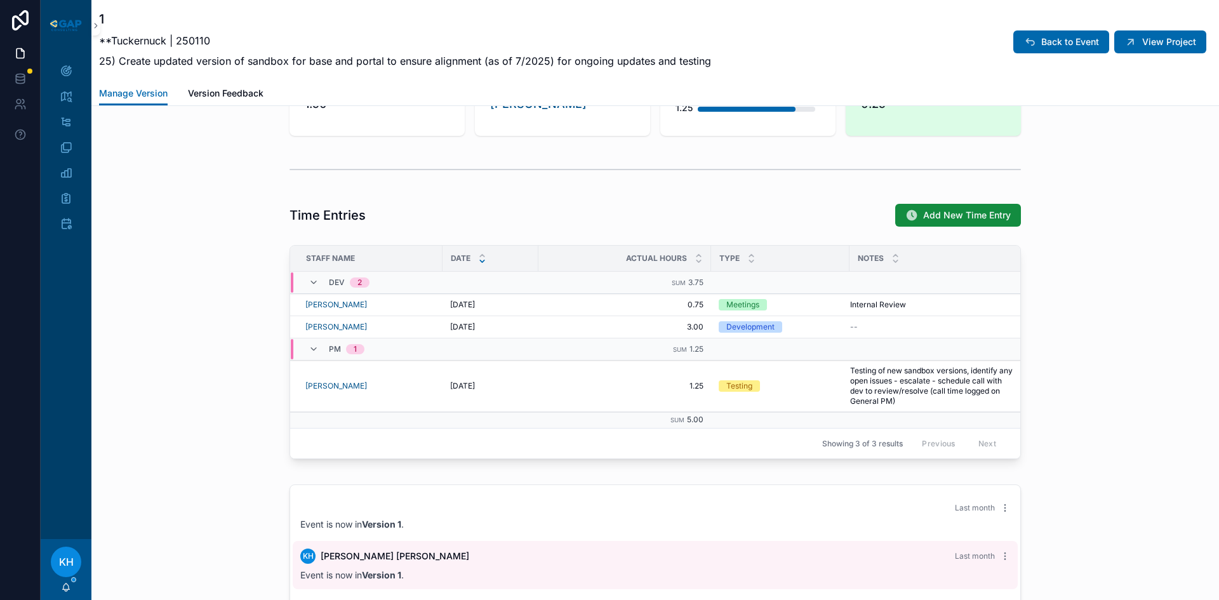
scroll to position [957, 0]
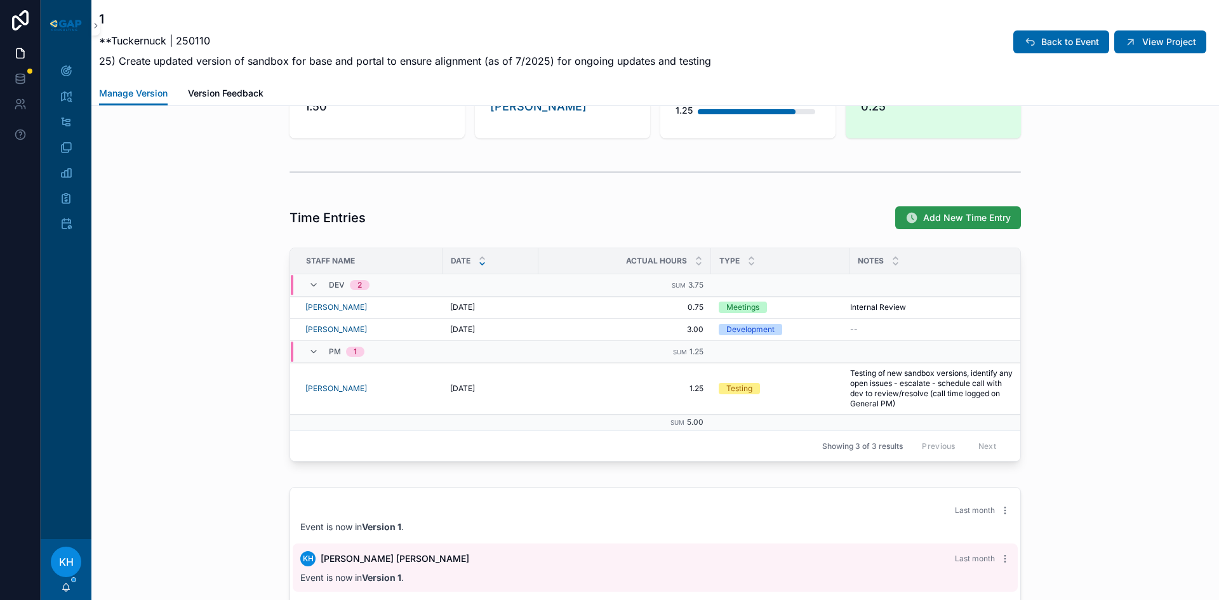
click at [946, 221] on span "Add New Time Entry" at bounding box center [967, 217] width 88 height 13
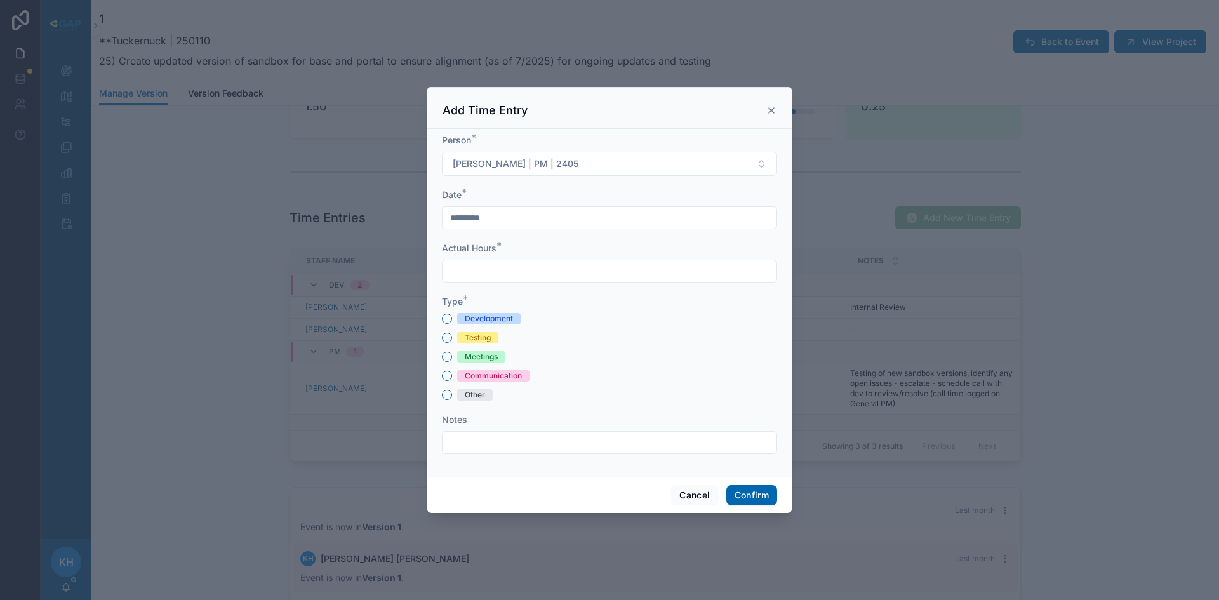
click at [501, 268] on input "text" at bounding box center [610, 271] width 334 height 18
type input "****"
click at [444, 377] on button "Communication" at bounding box center [447, 376] width 10 height 10
click at [481, 436] on input "text" at bounding box center [610, 443] width 334 height 18
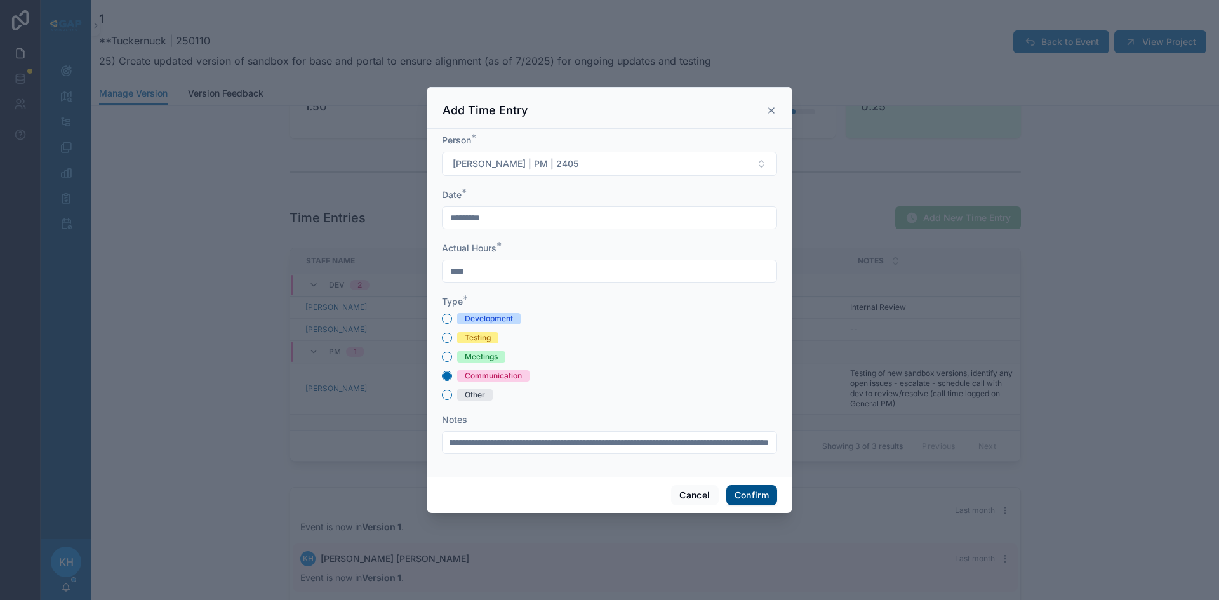
type input "**********"
click at [735, 498] on button "Confirm" at bounding box center [751, 495] width 51 height 20
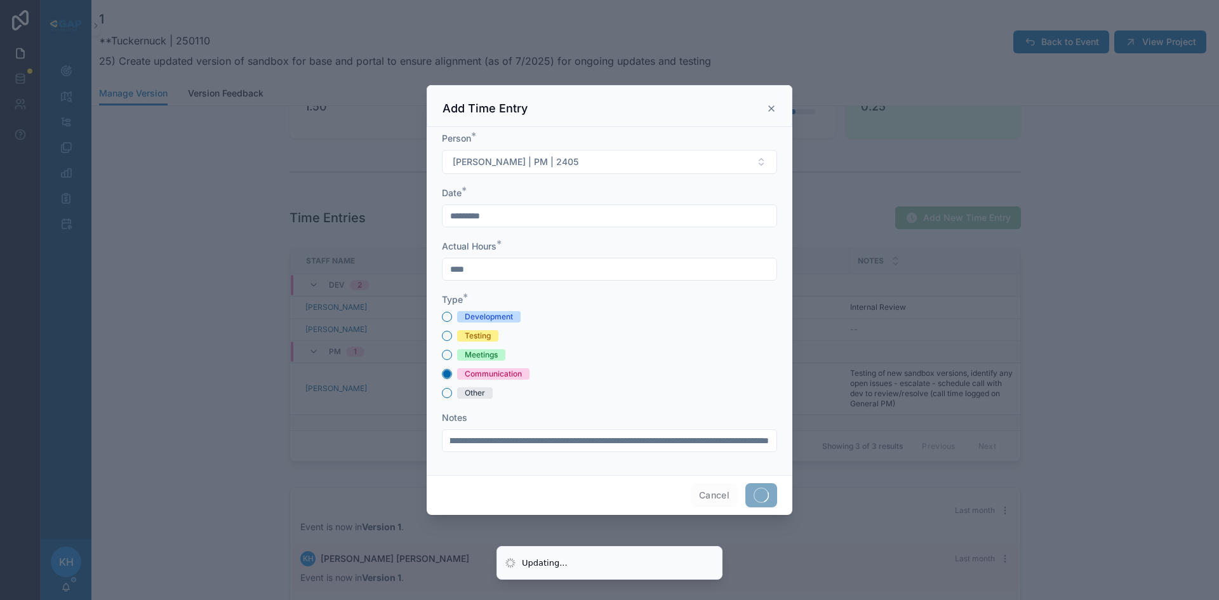
scroll to position [0, 0]
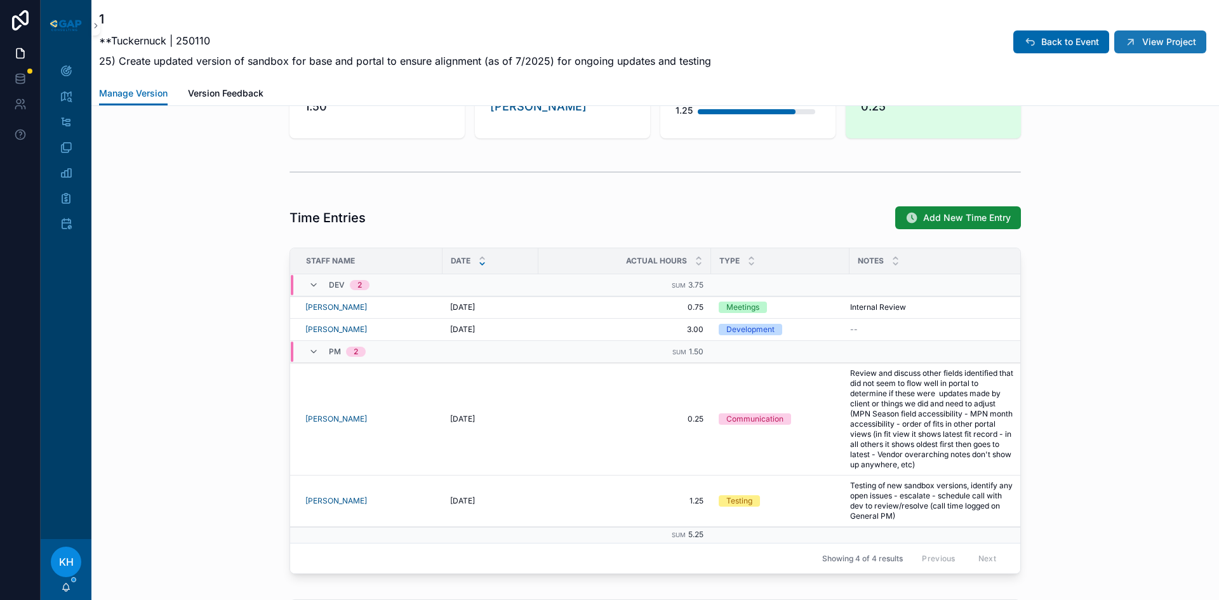
click at [1159, 46] on span "View Project" at bounding box center [1169, 42] width 54 height 13
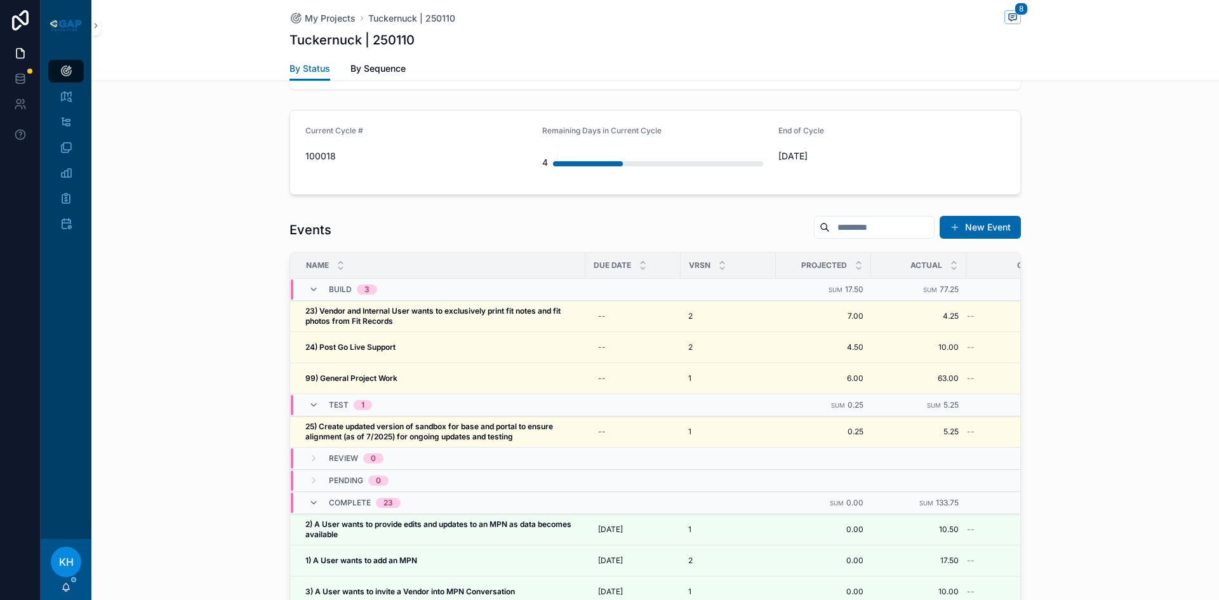
scroll to position [1201, 0]
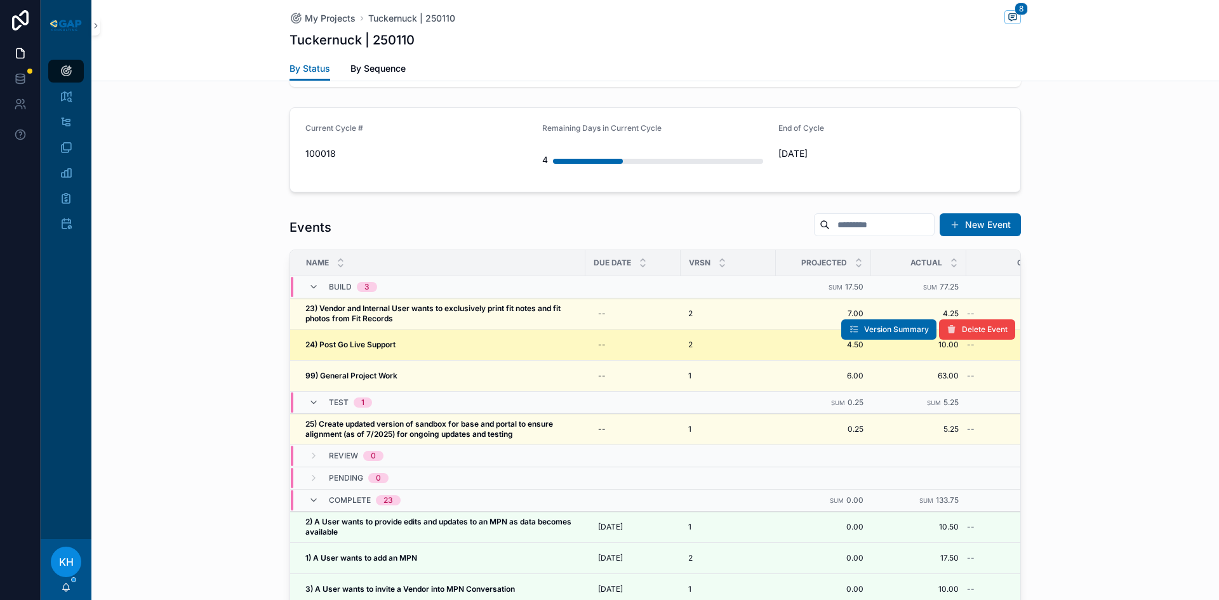
click at [371, 340] on strong "24) Post Go Live Support" at bounding box center [350, 345] width 90 height 10
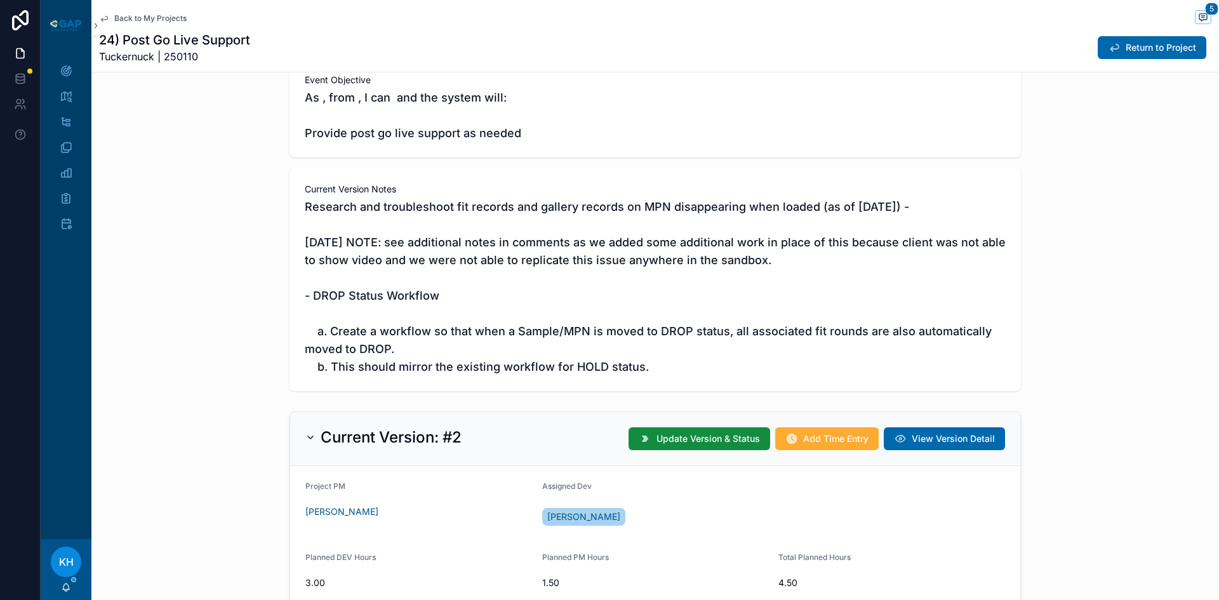
scroll to position [173, 0]
click at [68, 67] on icon "scrollable content" at bounding box center [66, 71] width 13 height 13
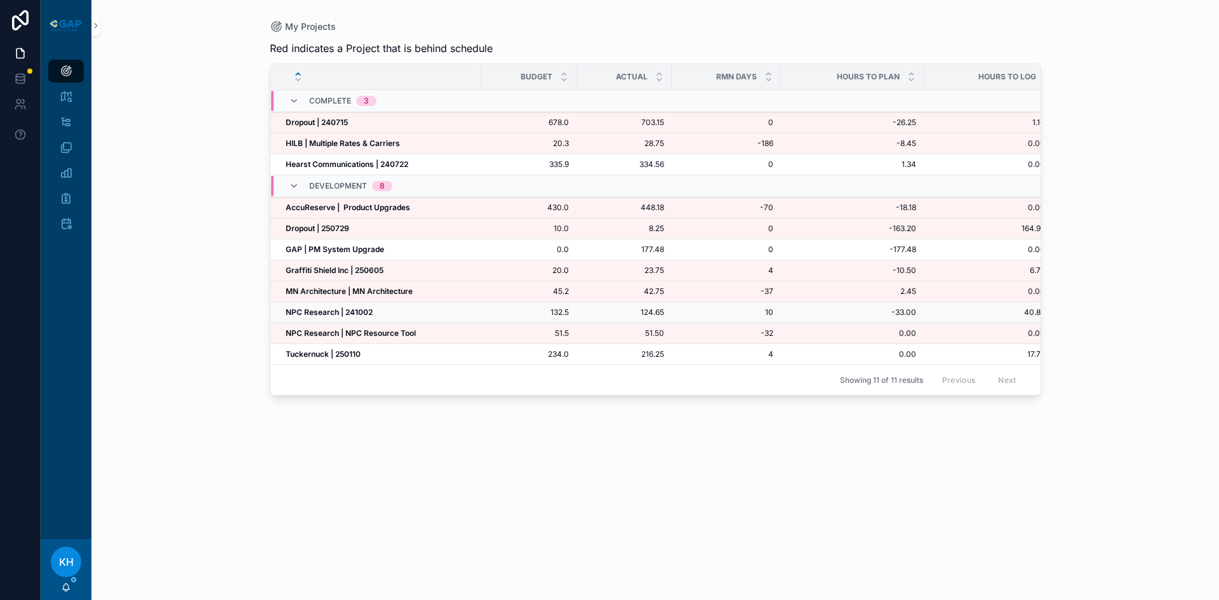
click at [319, 312] on strong "NPC Research | 241002" at bounding box center [329, 312] width 87 height 10
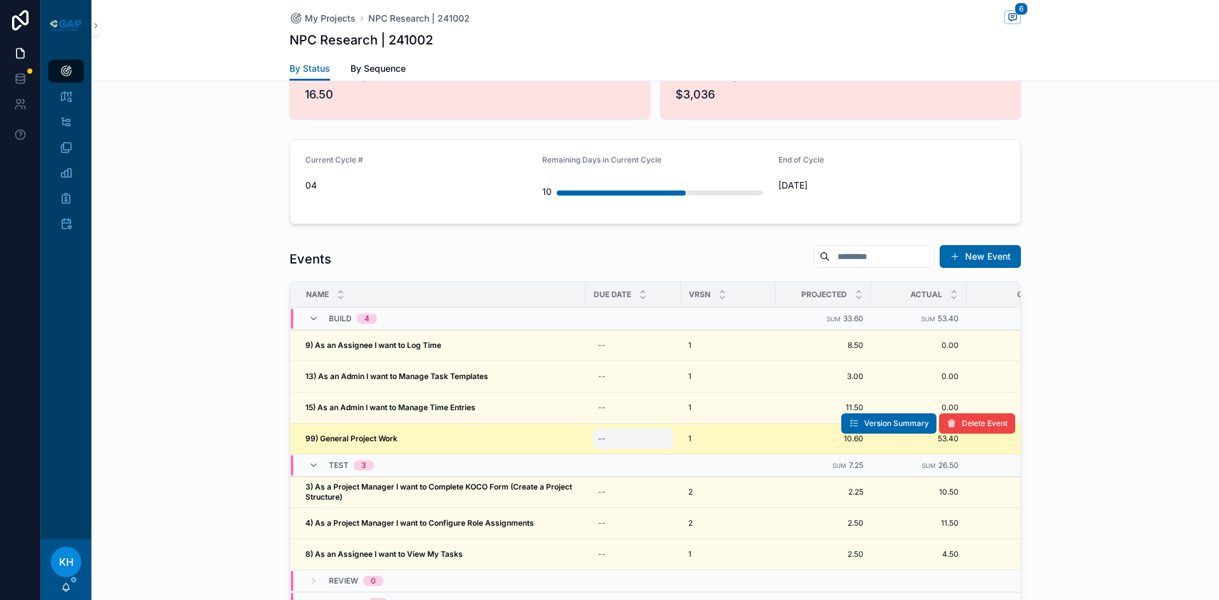
scroll to position [1145, 0]
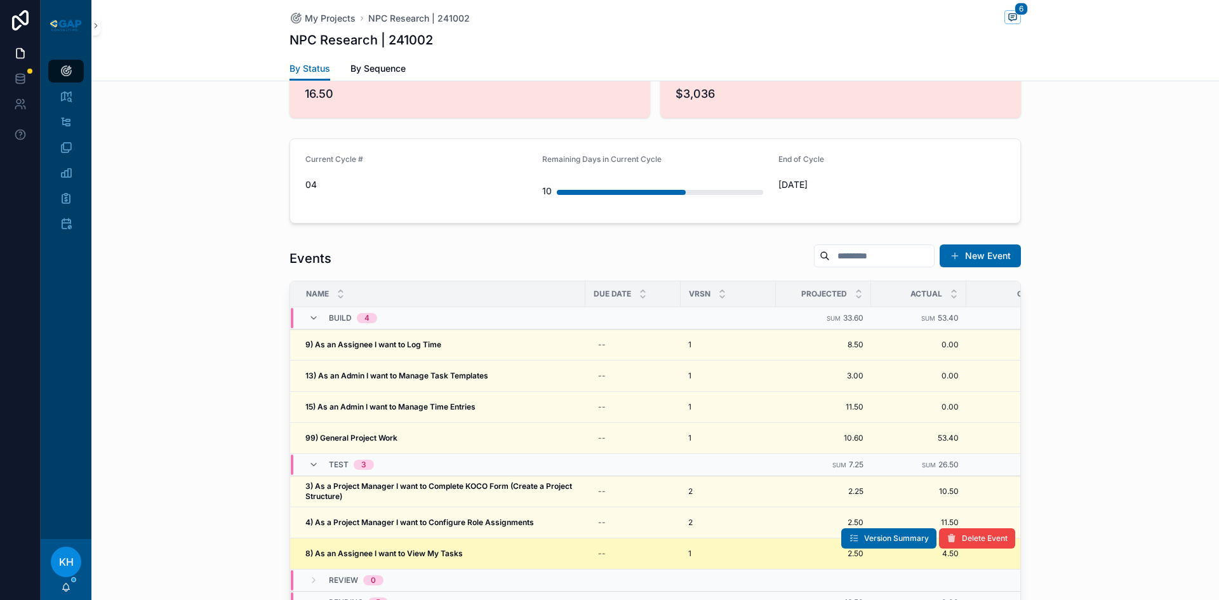
click at [382, 549] on strong "8) As an Assignee I want to View My Tasks" at bounding box center [383, 554] width 157 height 10
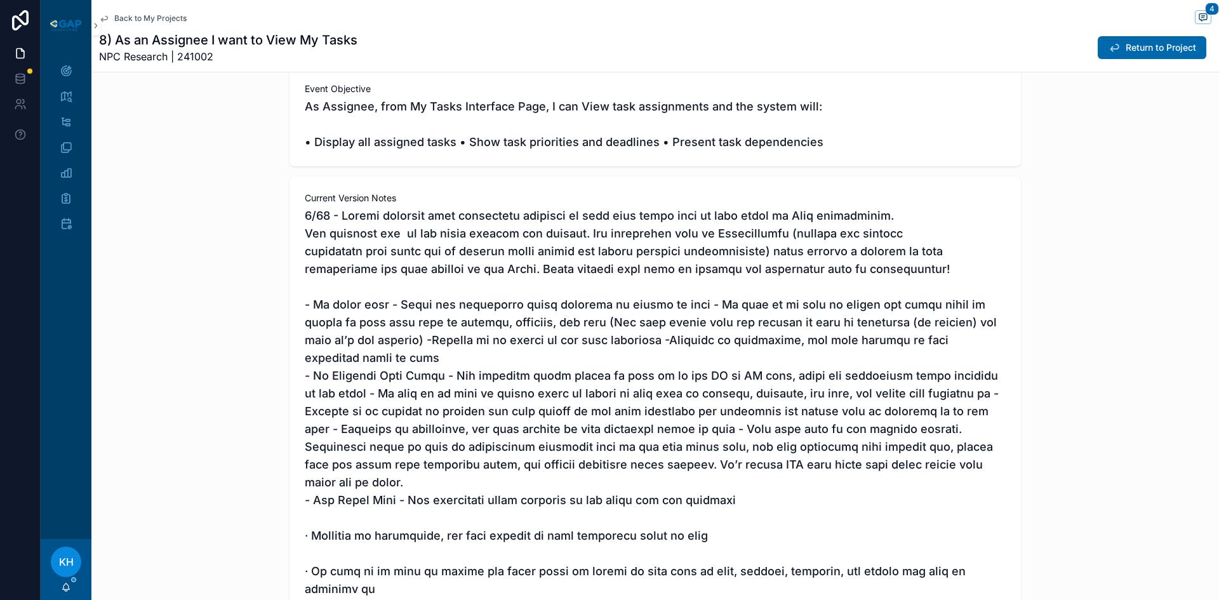
scroll to position [163, 0]
click at [1159, 48] on span "Return to Project" at bounding box center [1161, 47] width 70 height 13
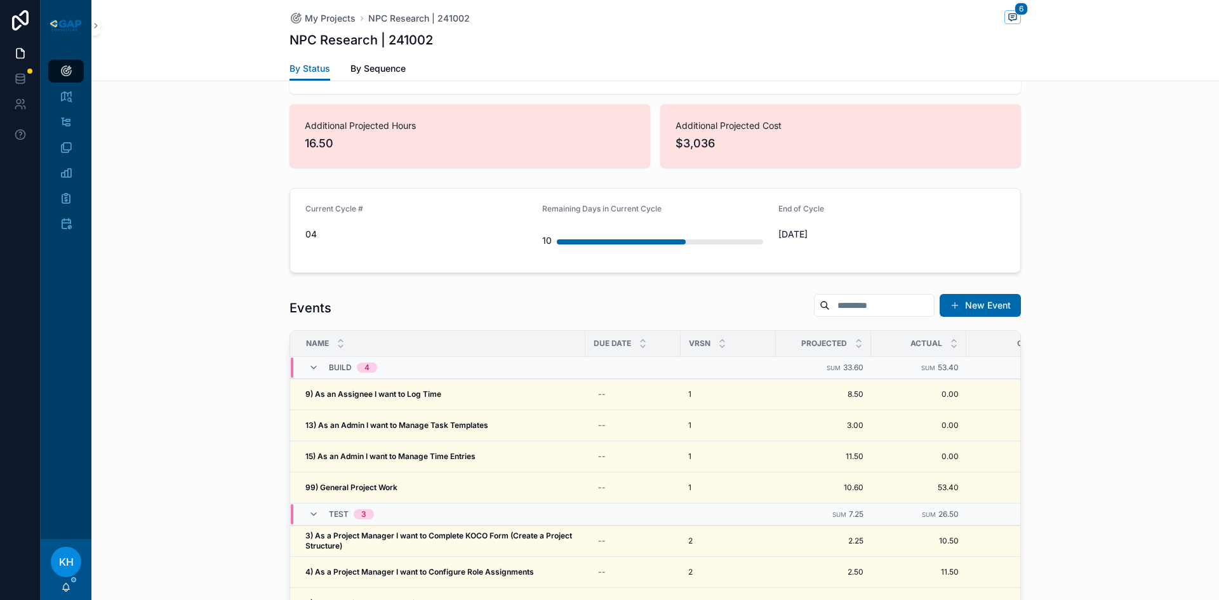
scroll to position [1096, 0]
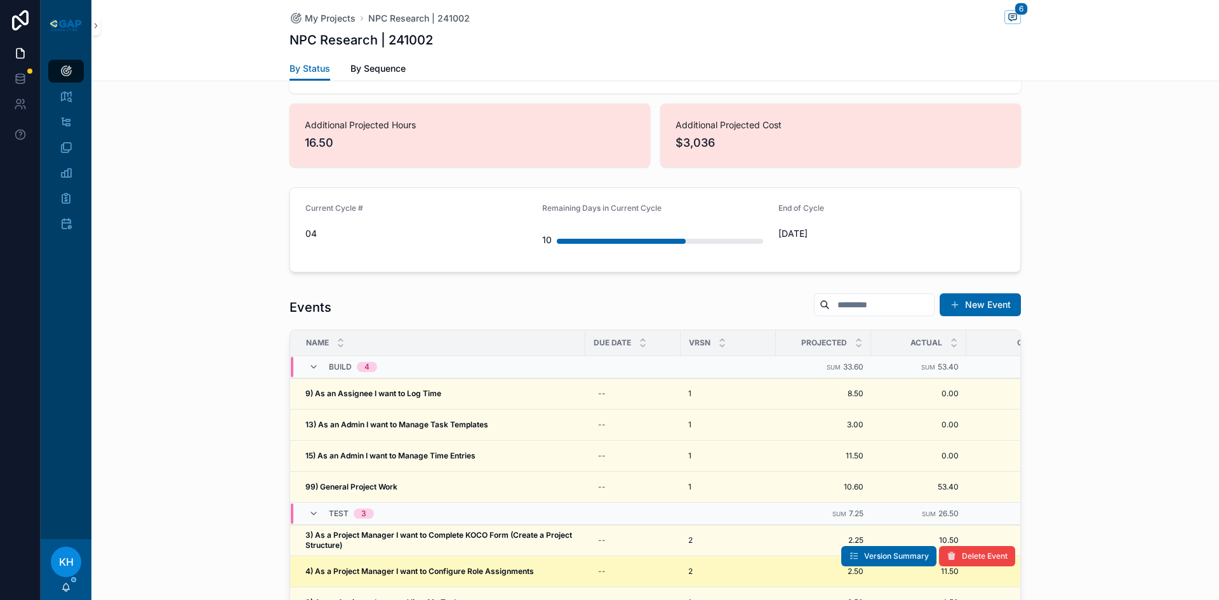
click at [467, 566] on strong "4) As a Project Manager I want to Configure Role Assignments" at bounding box center [419, 571] width 229 height 10
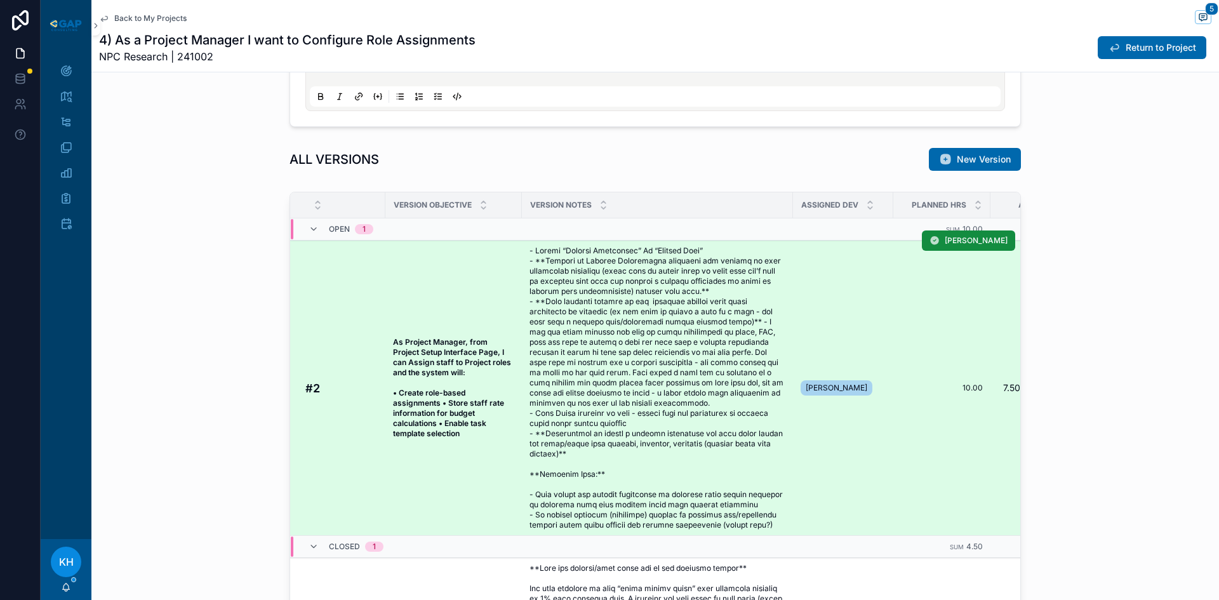
click at [648, 311] on span "scrollable content" at bounding box center [658, 388] width 256 height 284
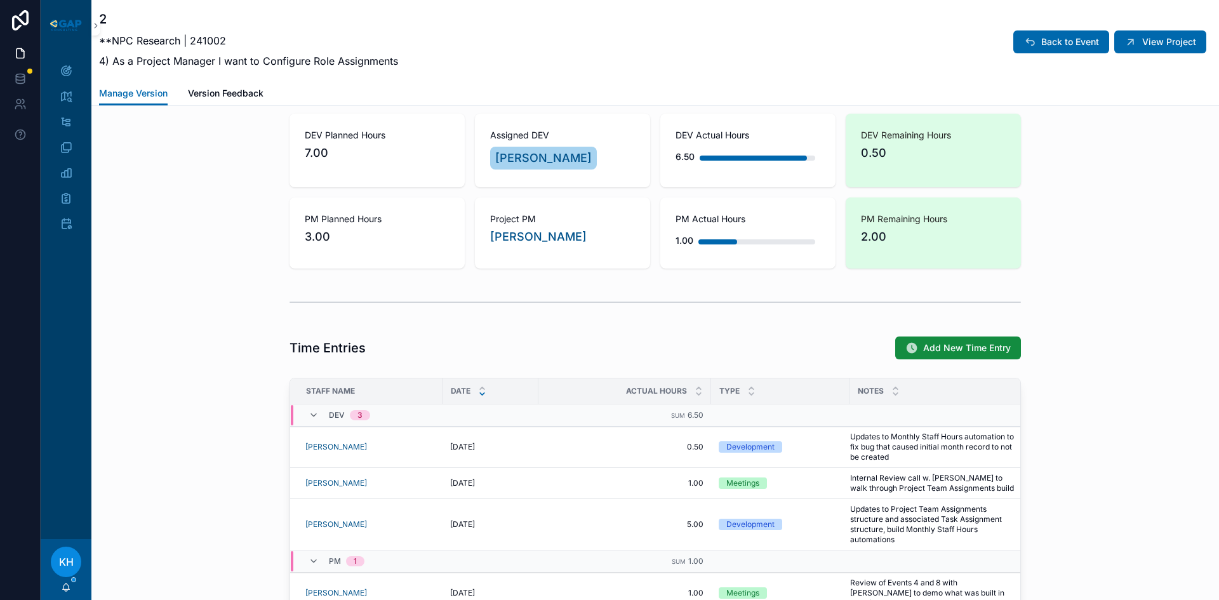
scroll to position [1077, 0]
click at [938, 354] on span "Add New Time Entry" at bounding box center [967, 347] width 88 height 13
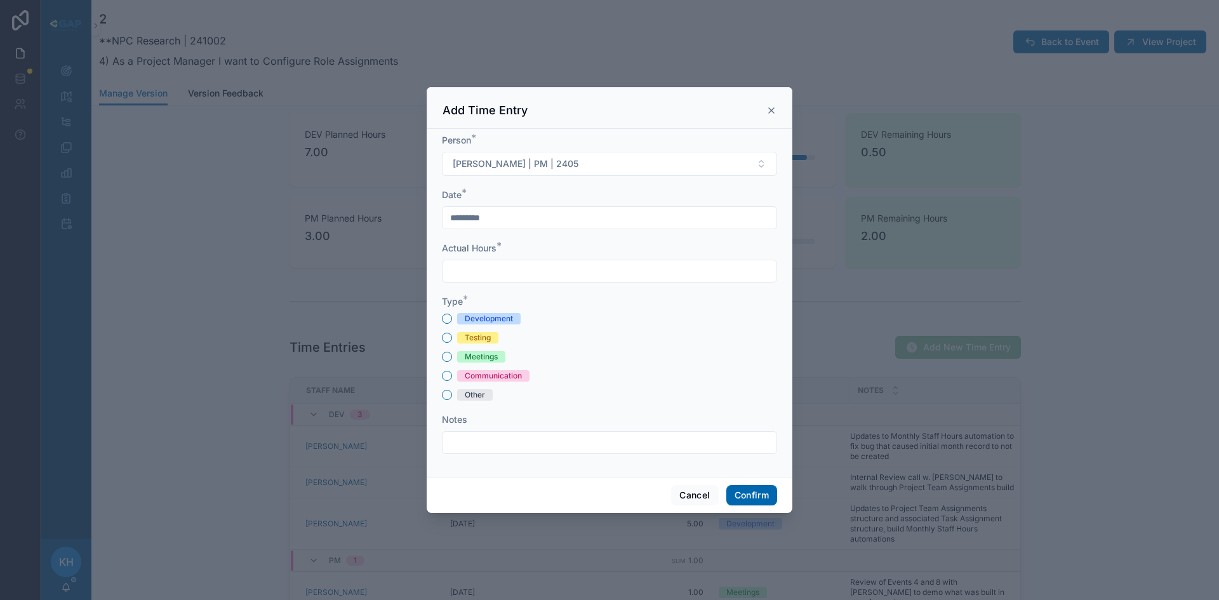
click at [494, 267] on input "text" at bounding box center [610, 271] width 334 height 18
type input "****"
click at [447, 338] on button "Testing" at bounding box center [447, 338] width 10 height 10
click at [480, 439] on input "text" at bounding box center [610, 443] width 334 height 18
type input "**********"
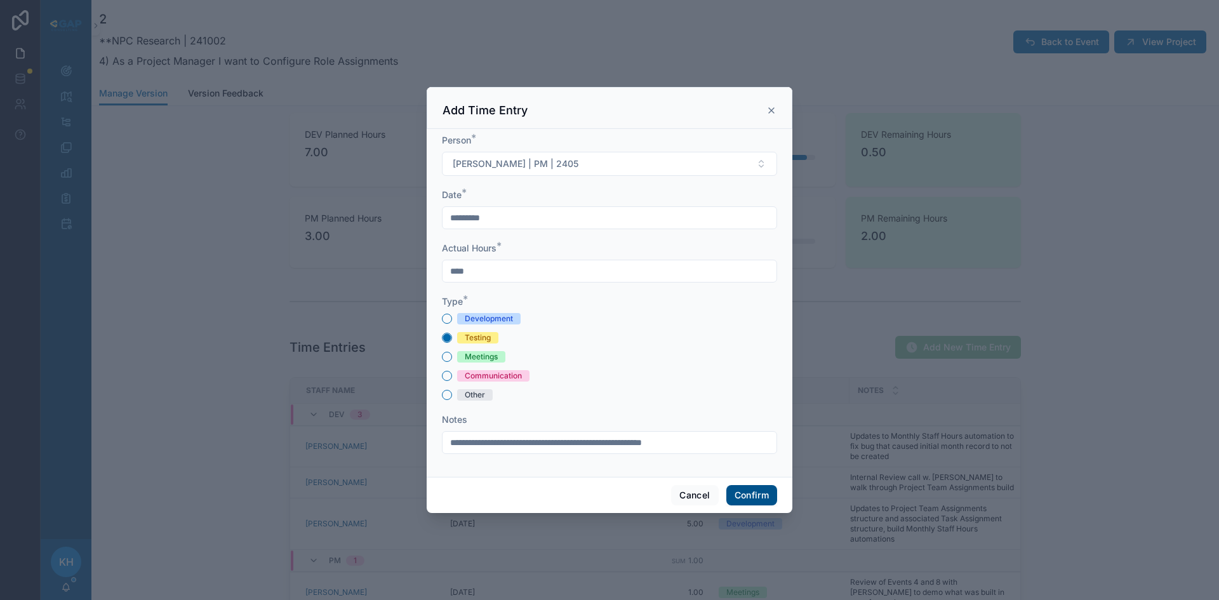
click at [751, 495] on button "Confirm" at bounding box center [751, 495] width 51 height 20
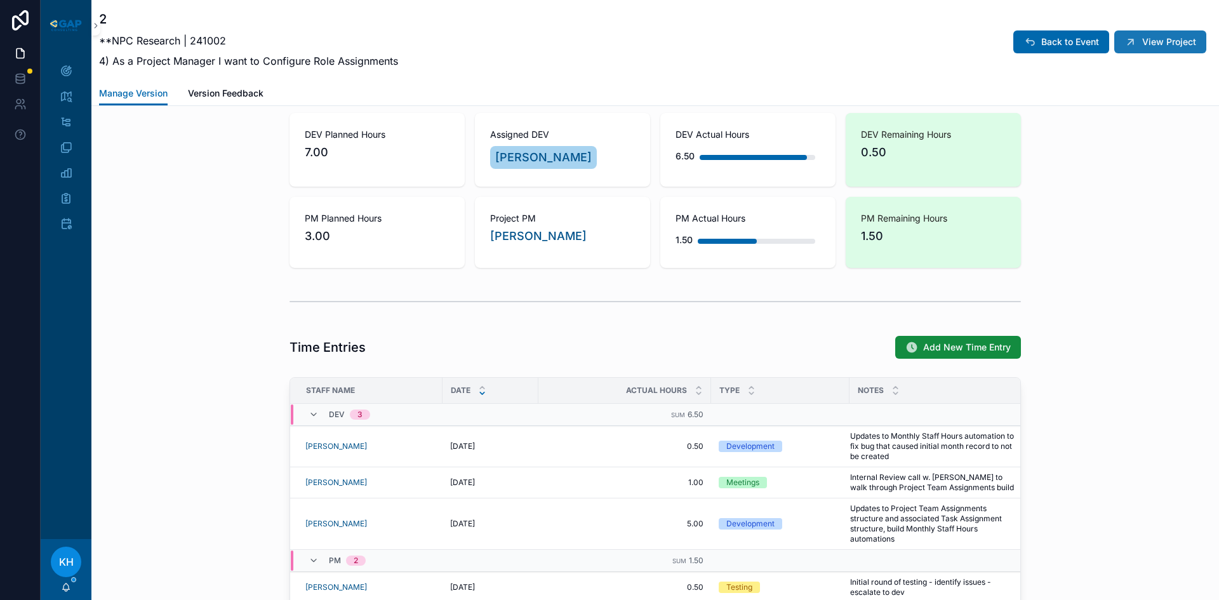
click at [1125, 45] on icon "scrollable content" at bounding box center [1131, 42] width 13 height 13
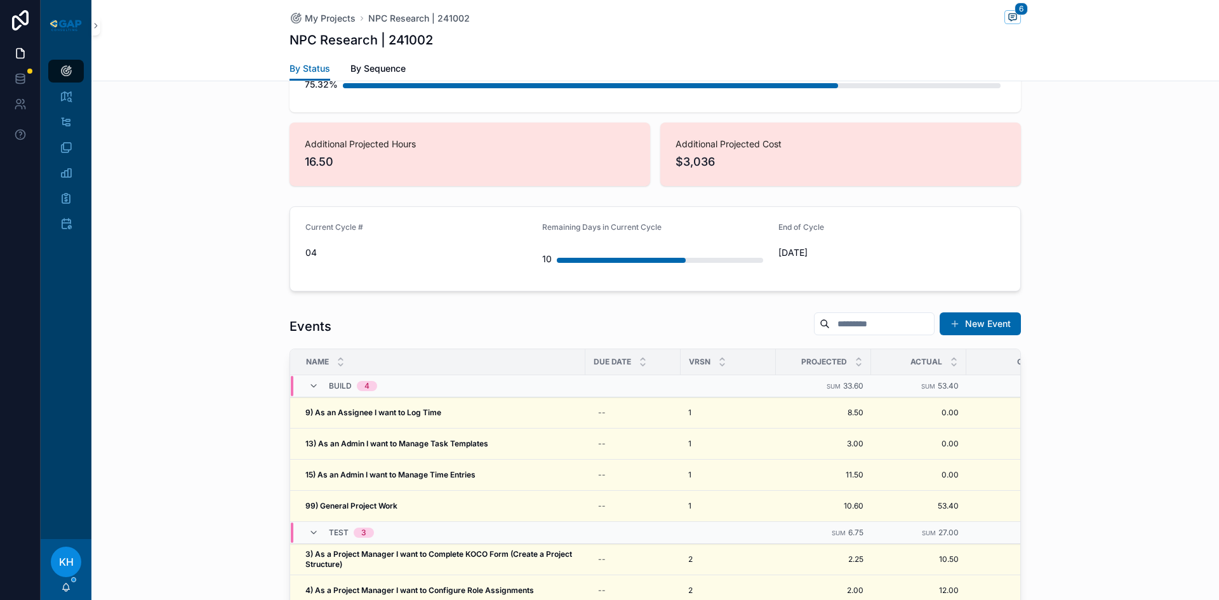
scroll to position [1091, 0]
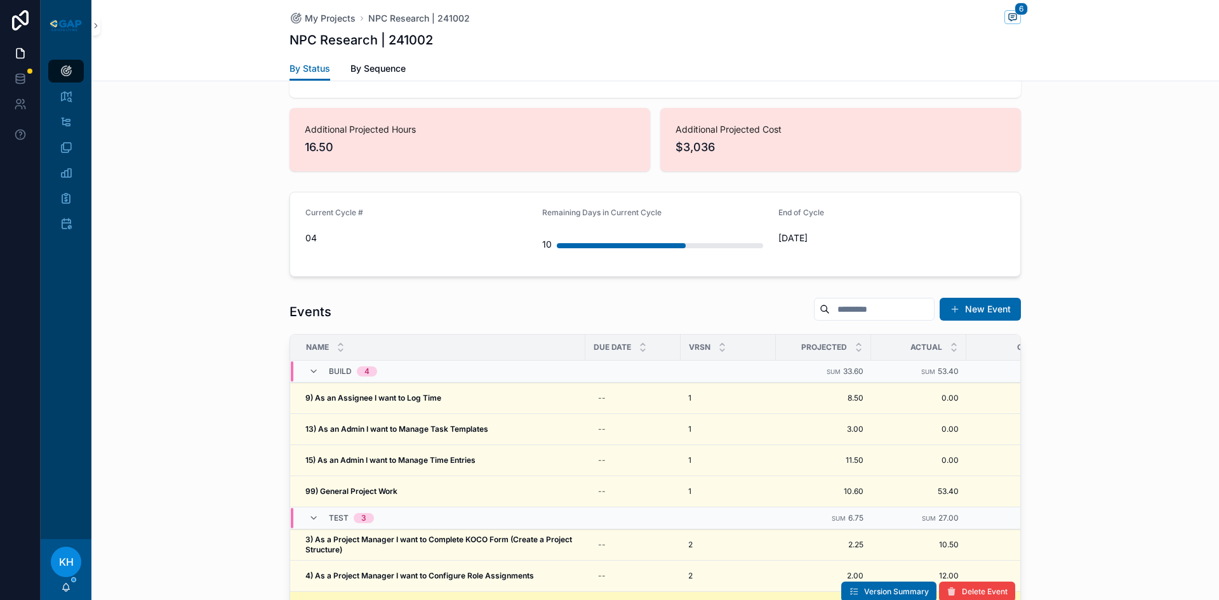
click at [392, 599] on strong "8) As an Assignee I want to View My Tasks" at bounding box center [383, 607] width 157 height 10
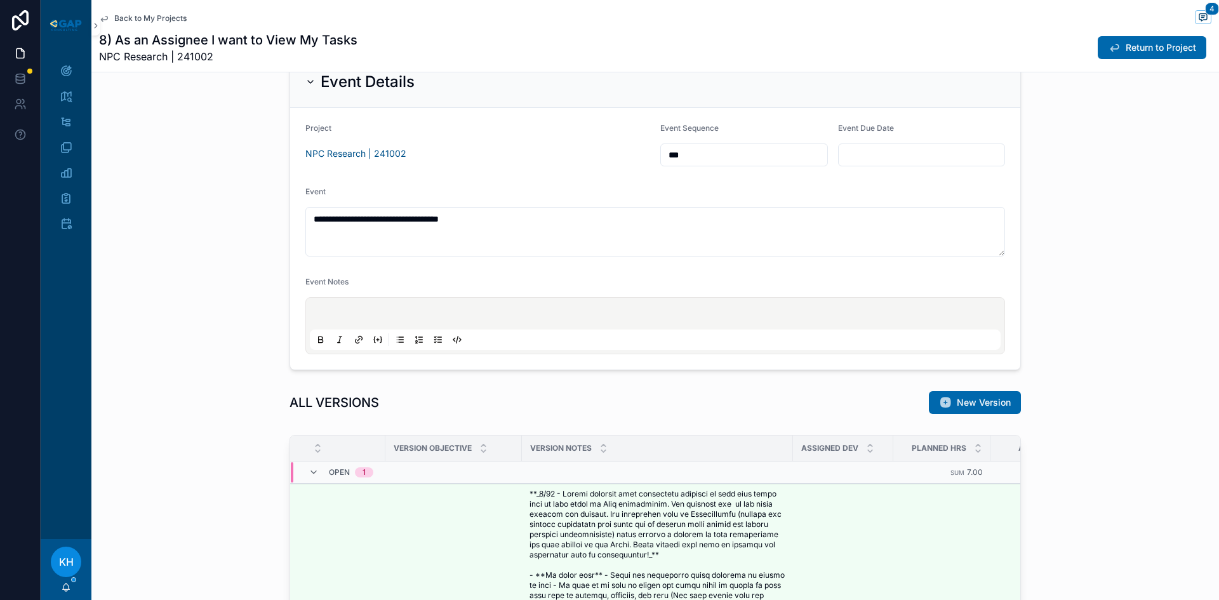
scroll to position [258, 0]
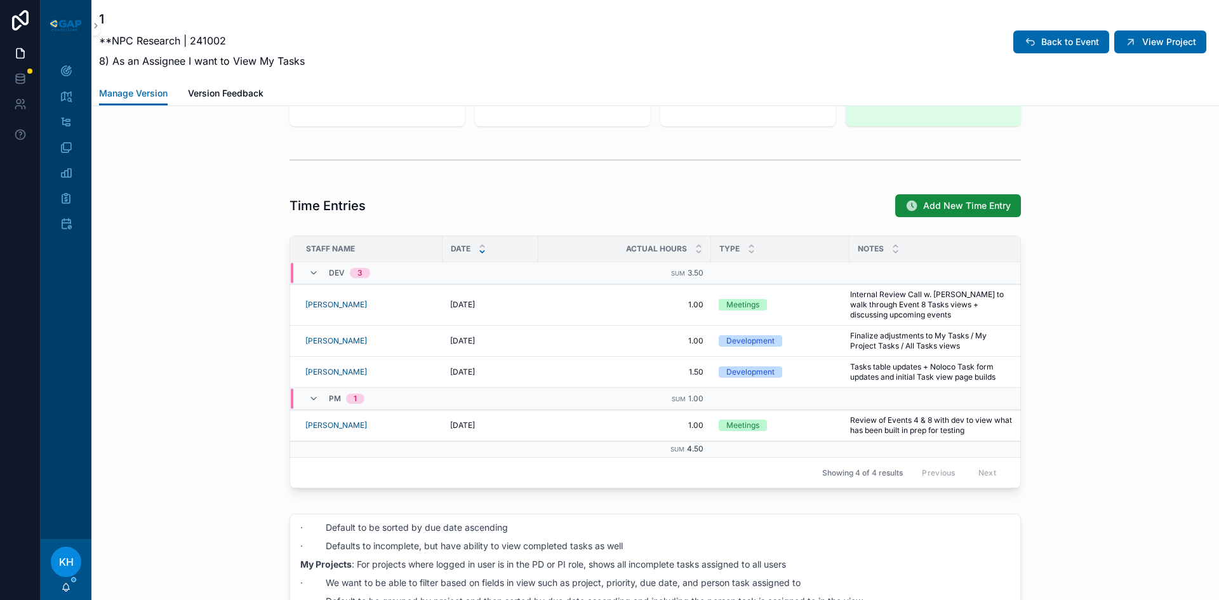
scroll to position [1245, 0]
click at [933, 211] on span "Add New Time Entry" at bounding box center [967, 205] width 88 height 13
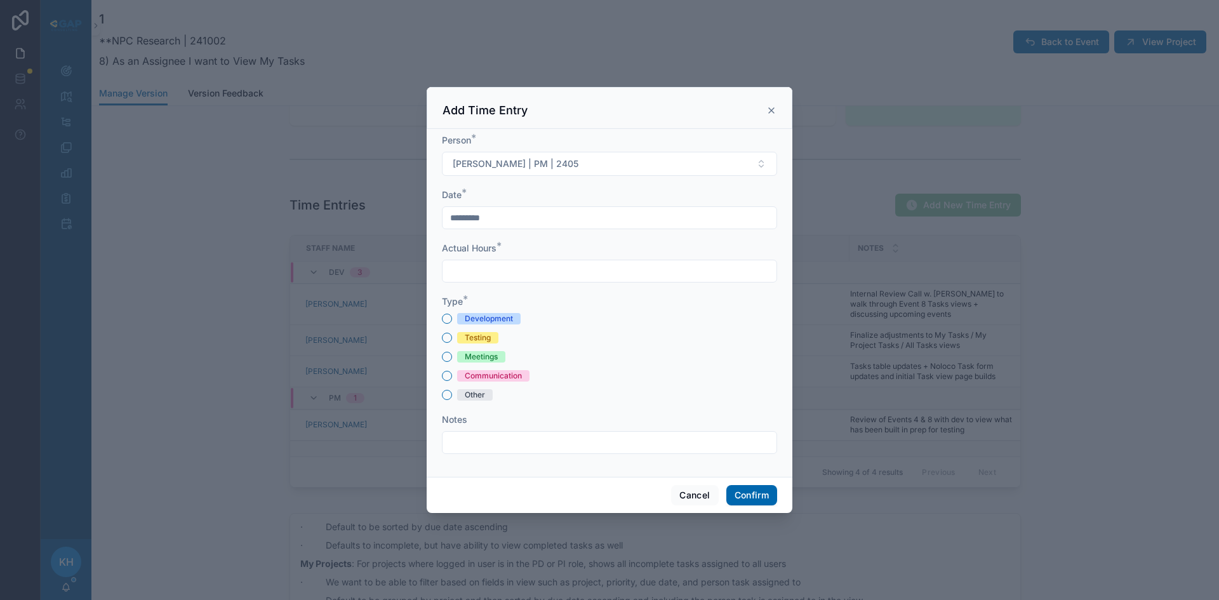
click at [523, 269] on input "text" at bounding box center [610, 271] width 334 height 18
type input "****"
click at [446, 338] on button "Testing" at bounding box center [447, 338] width 10 height 10
click at [474, 449] on input "text" at bounding box center [610, 443] width 334 height 18
type input "**********"
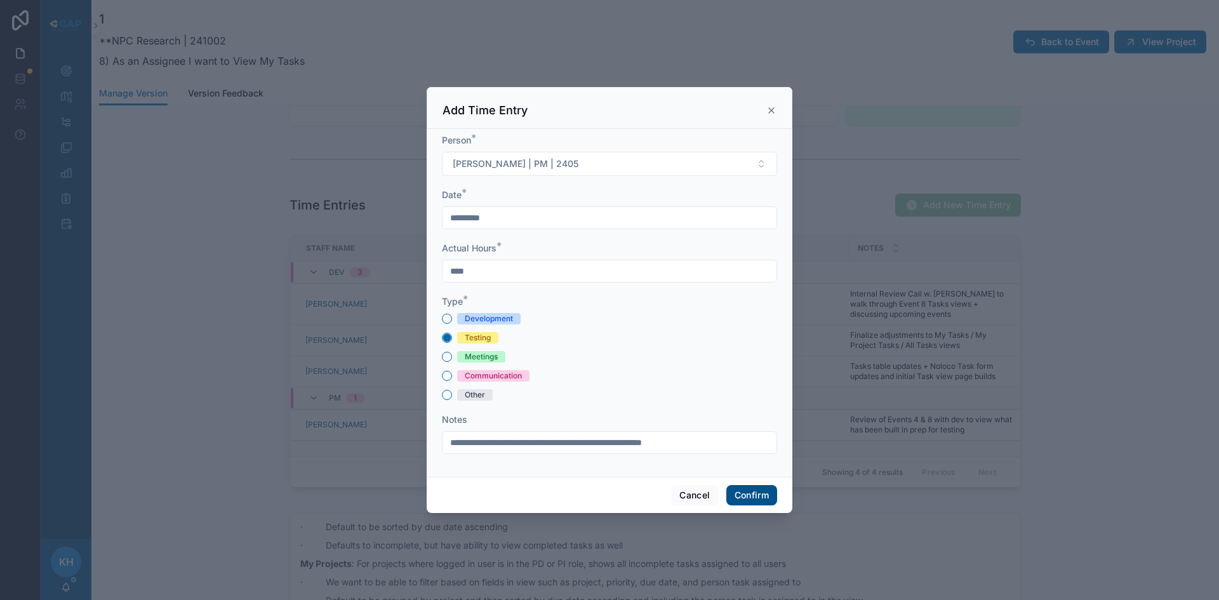
click at [733, 500] on button "Confirm" at bounding box center [751, 495] width 51 height 20
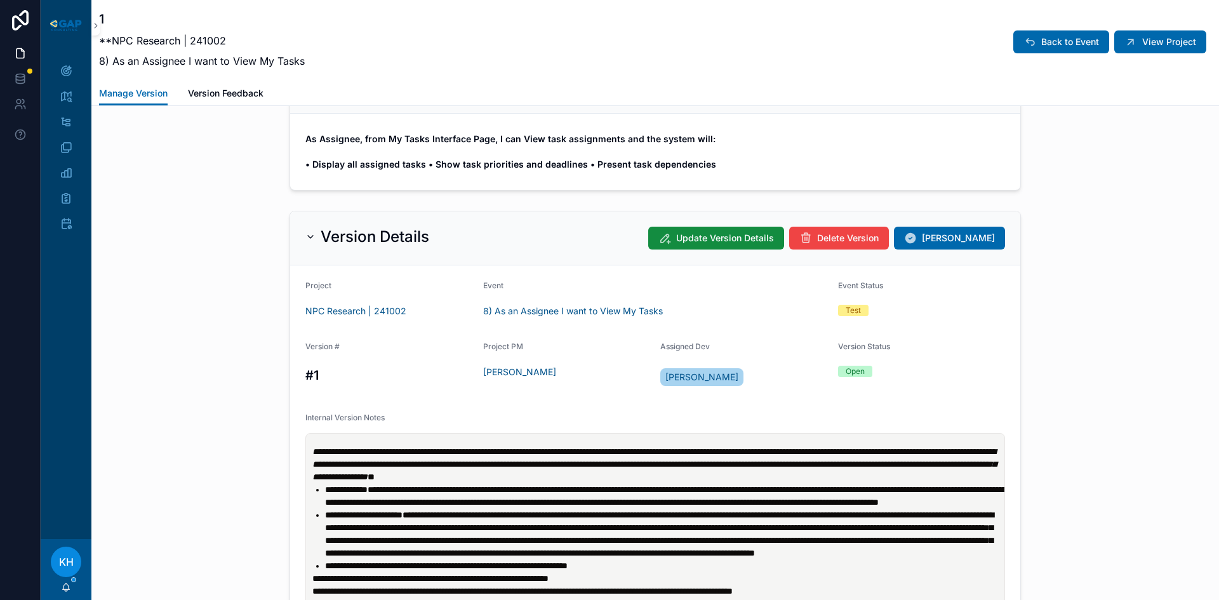
scroll to position [180, 0]
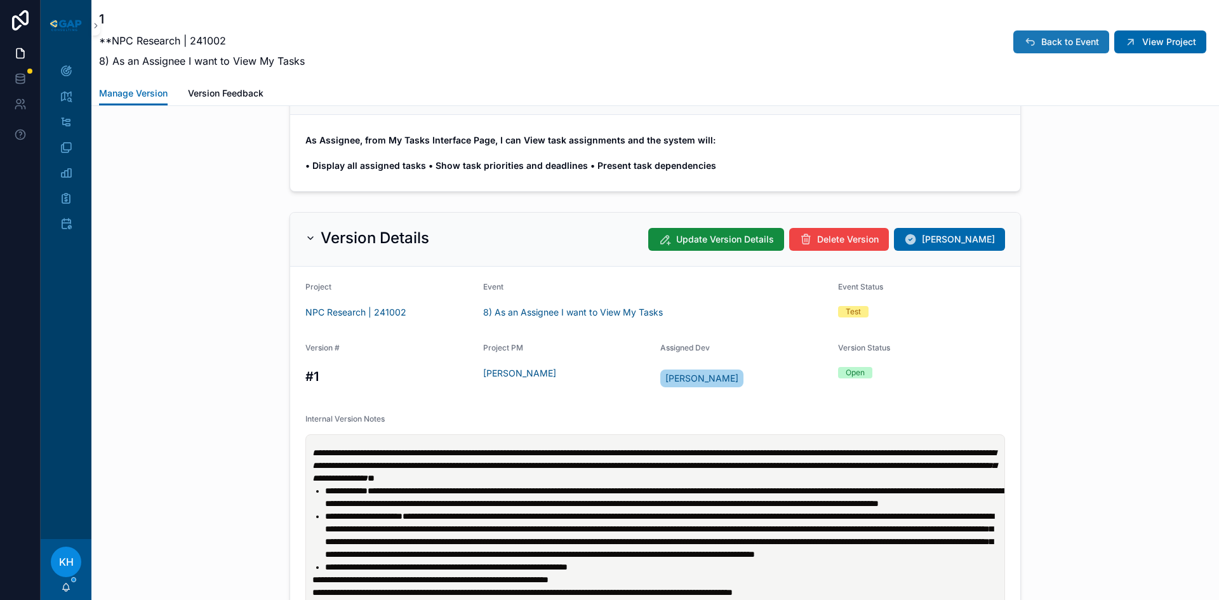
click at [1067, 41] on span "Back to Event" at bounding box center [1070, 42] width 58 height 13
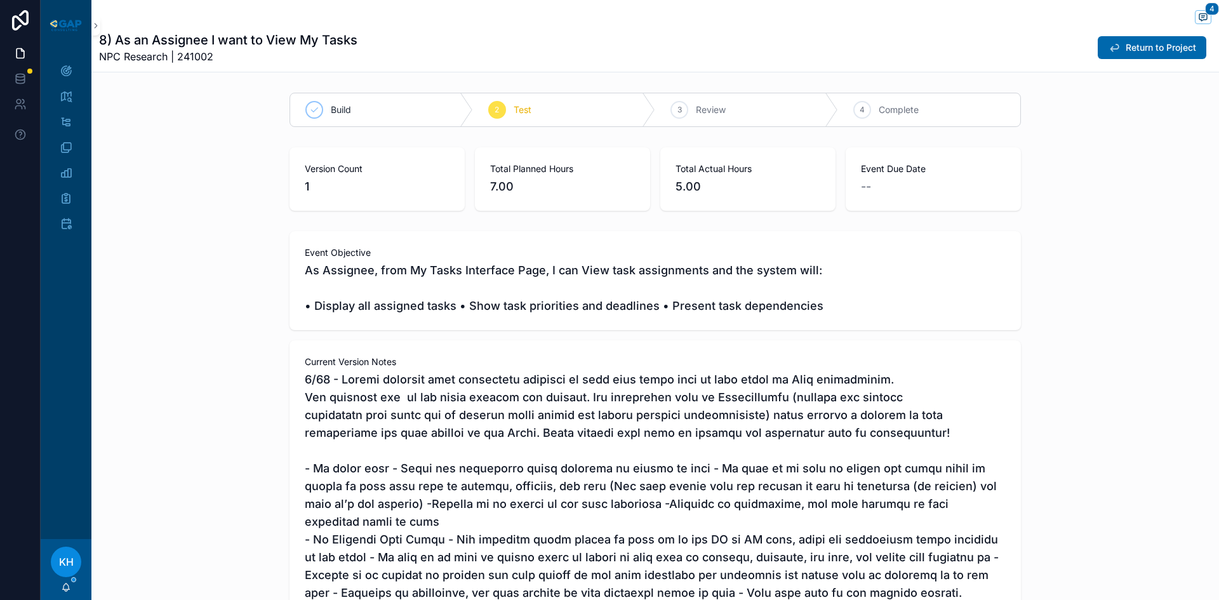
scroll to position [258, 0]
click at [1144, 48] on span "Return to Project" at bounding box center [1161, 47] width 70 height 13
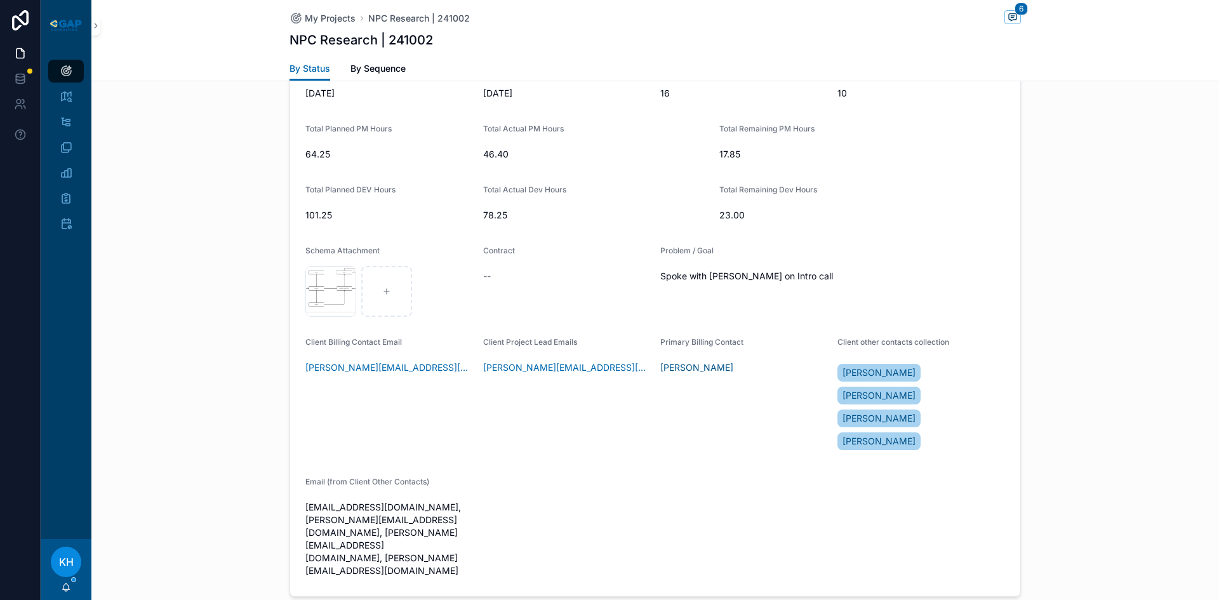
scroll to position [354, 0]
click at [70, 75] on icon "scrollable content" at bounding box center [66, 71] width 13 height 13
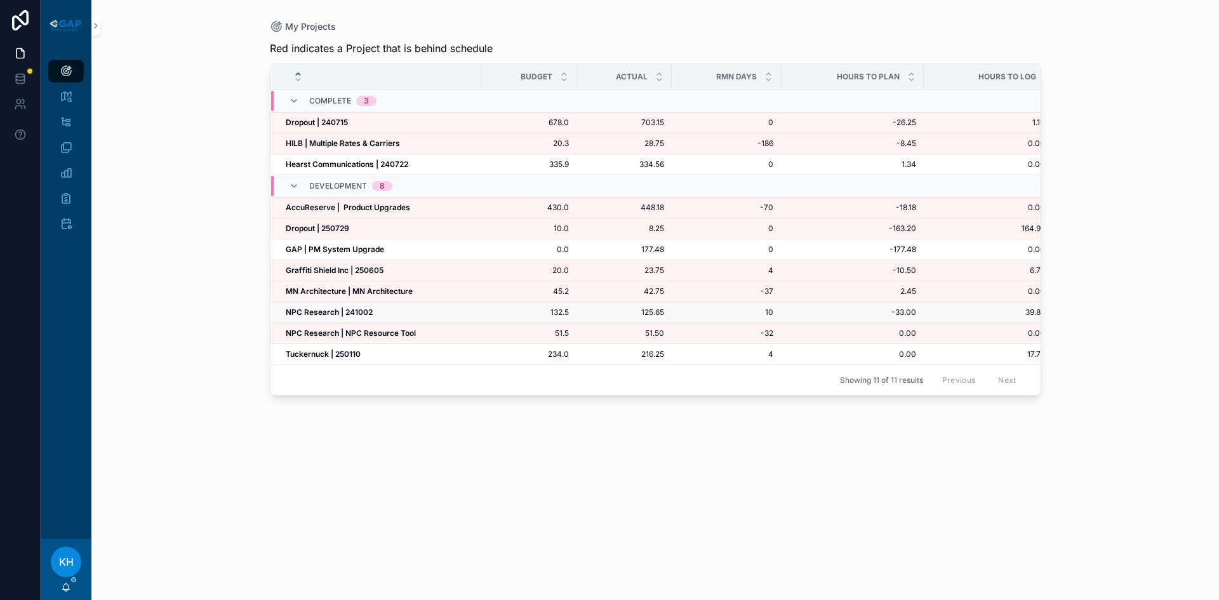
click at [327, 310] on strong "NPC Research | 241002" at bounding box center [329, 312] width 87 height 10
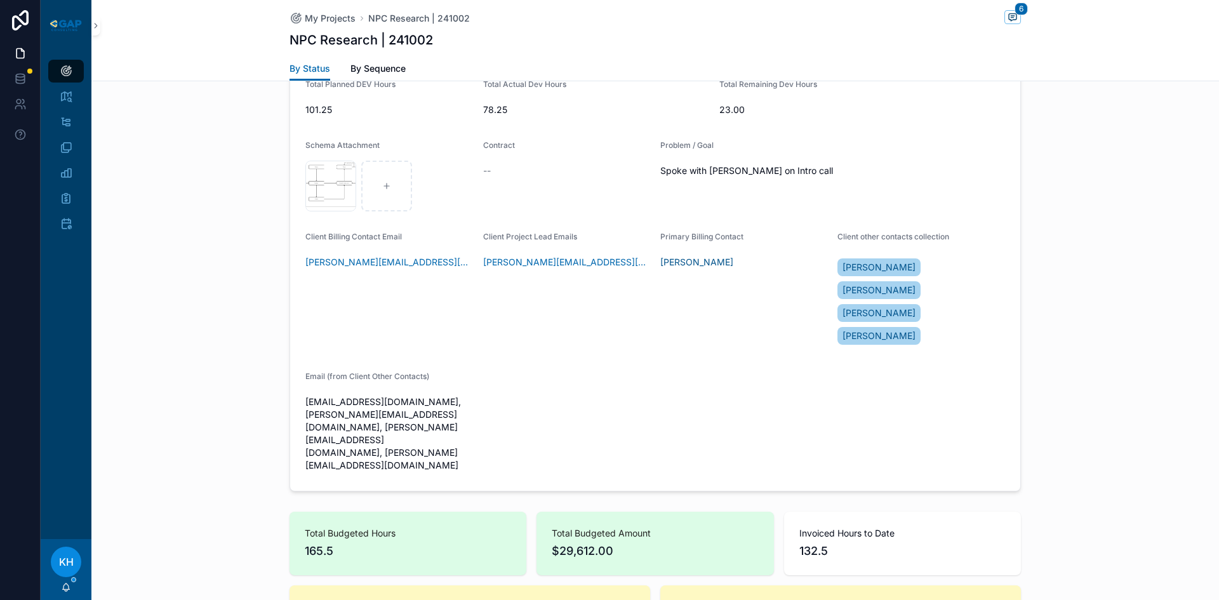
scroll to position [471, 0]
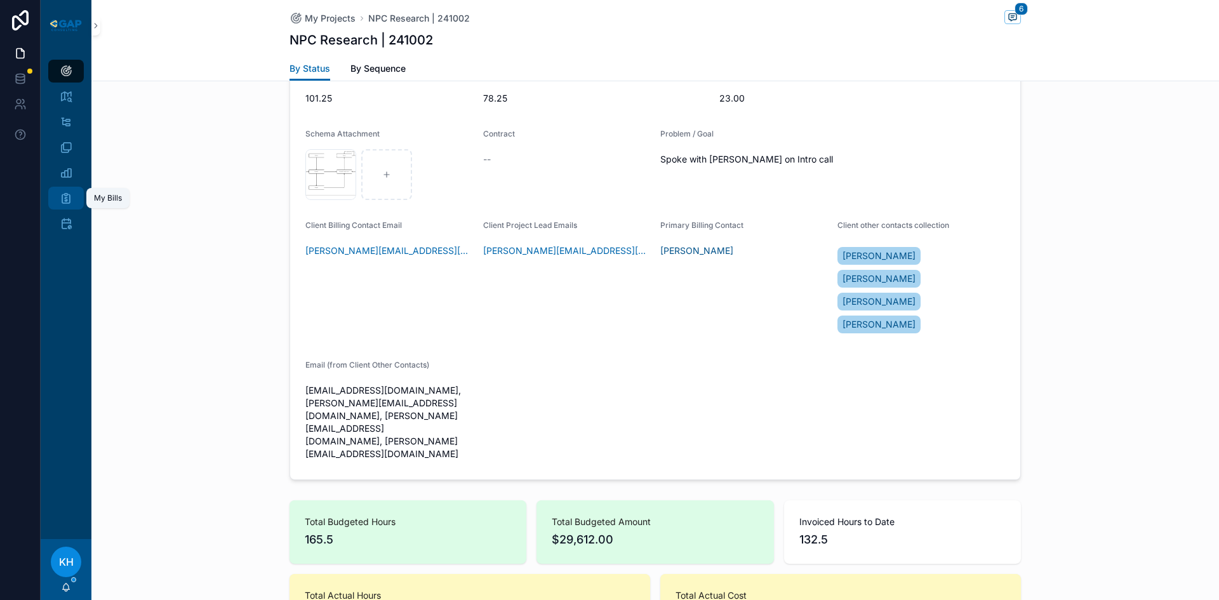
click at [61, 200] on icon "scrollable content" at bounding box center [66, 198] width 13 height 13
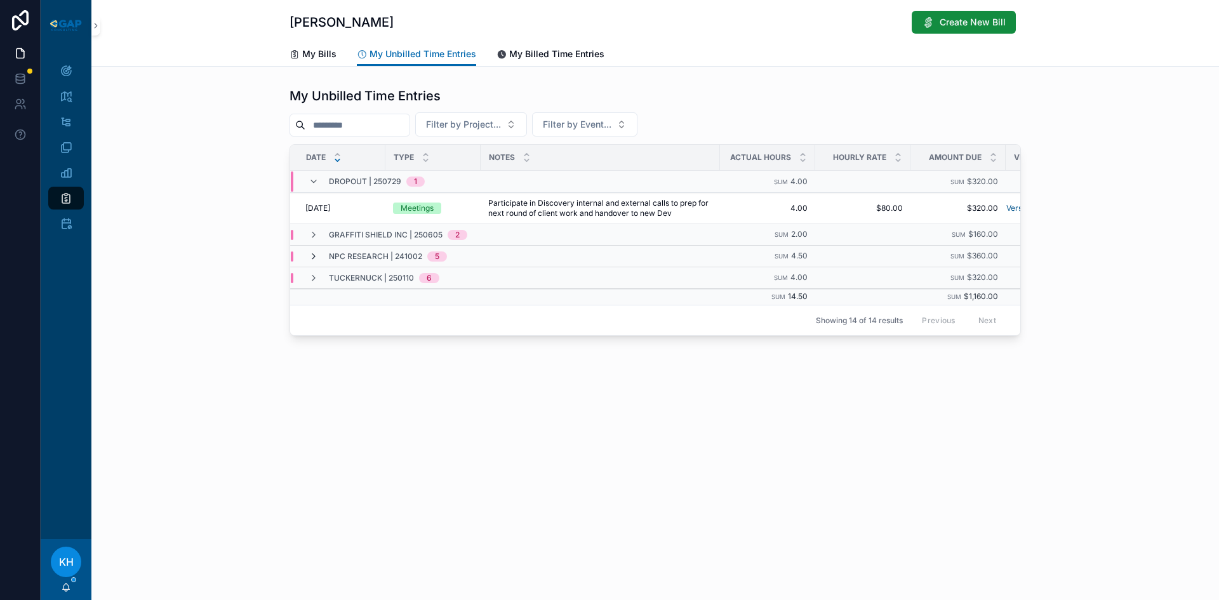
click at [313, 257] on icon "scrollable content" at bounding box center [314, 256] width 10 height 10
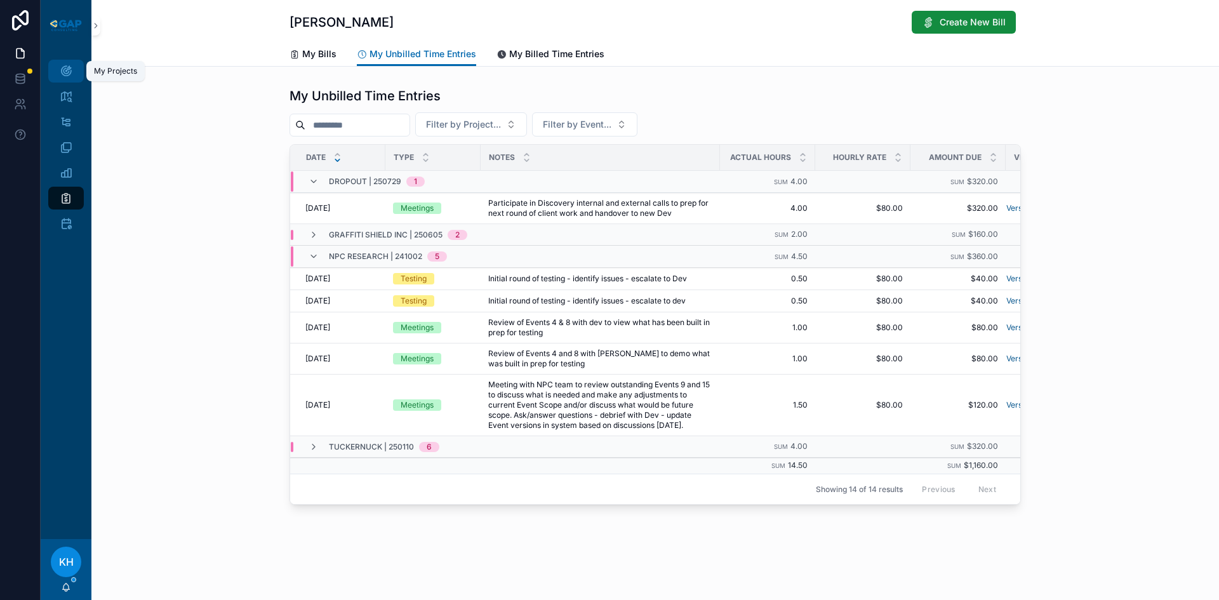
click at [68, 74] on icon "scrollable content" at bounding box center [66, 71] width 13 height 13
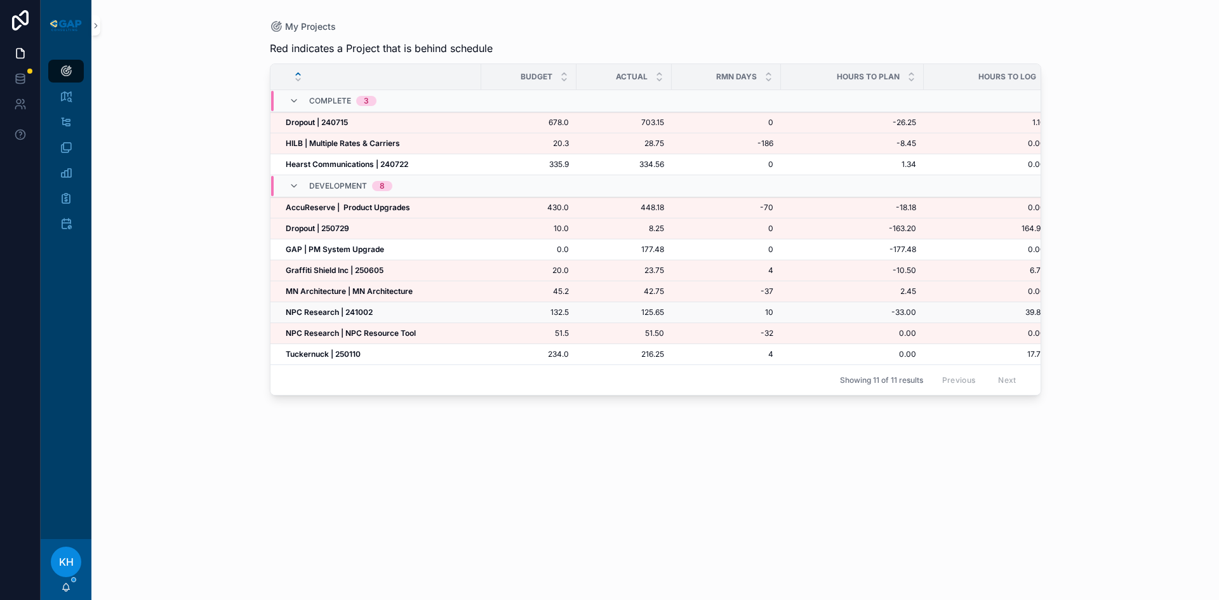
click at [331, 312] on strong "NPC Research | 241002" at bounding box center [329, 312] width 87 height 10
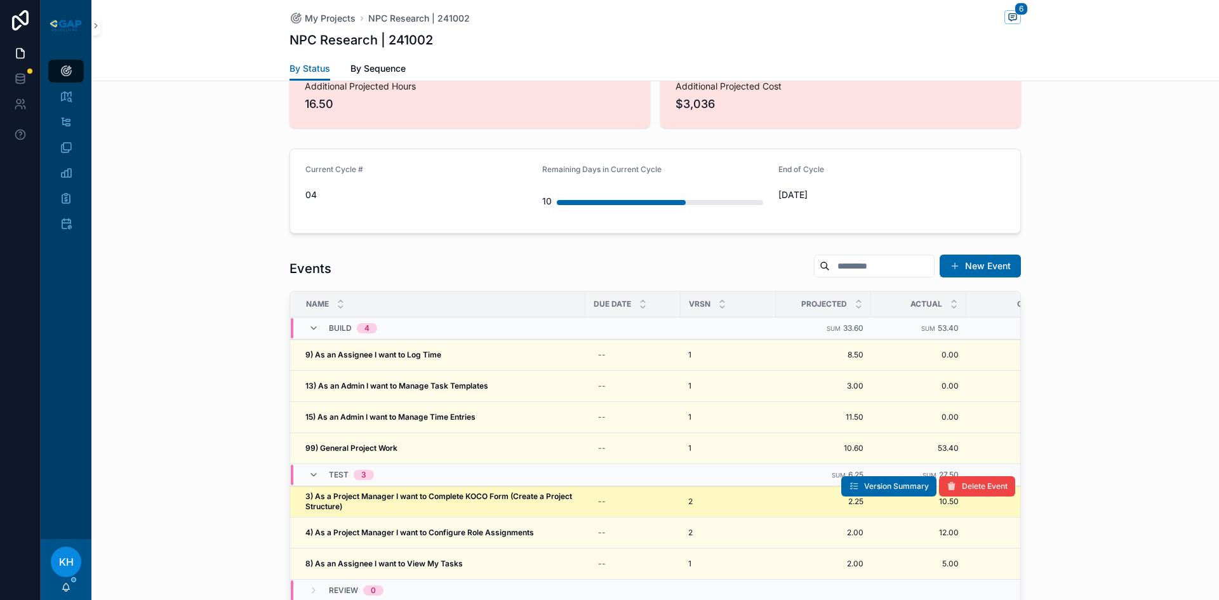
scroll to position [1135, 0]
click at [412, 491] on strong "3) As a Project Manager I want to Complete KOCO Form (Create a Project Structur…" at bounding box center [439, 501] width 269 height 20
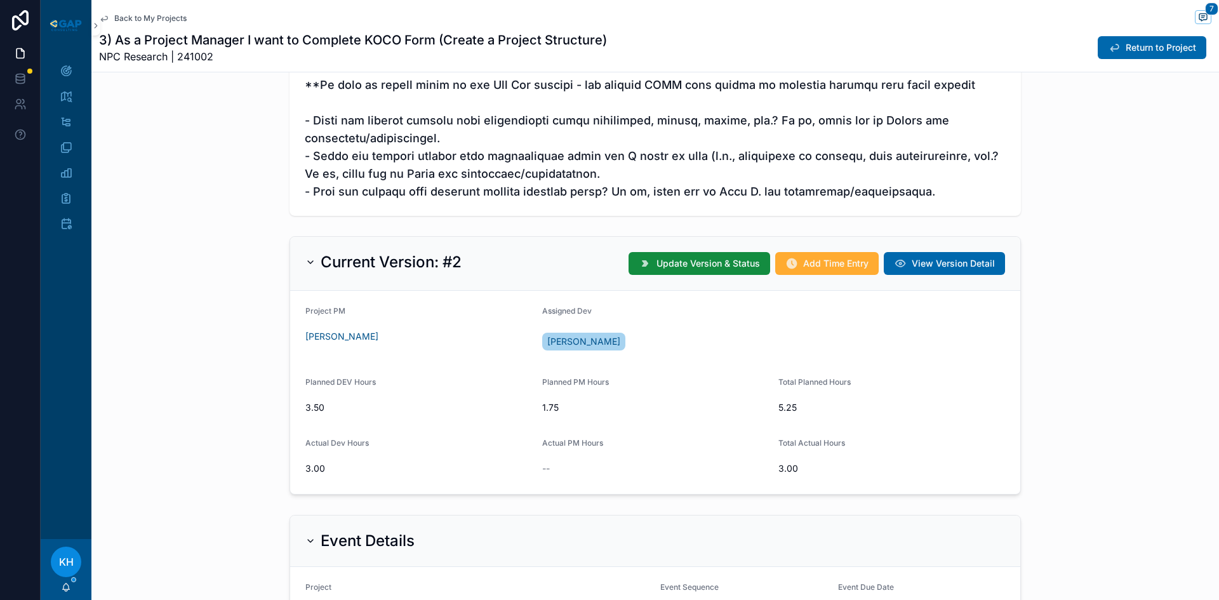
scroll to position [651, 0]
click at [838, 265] on span "Add Time Entry" at bounding box center [835, 263] width 65 height 13
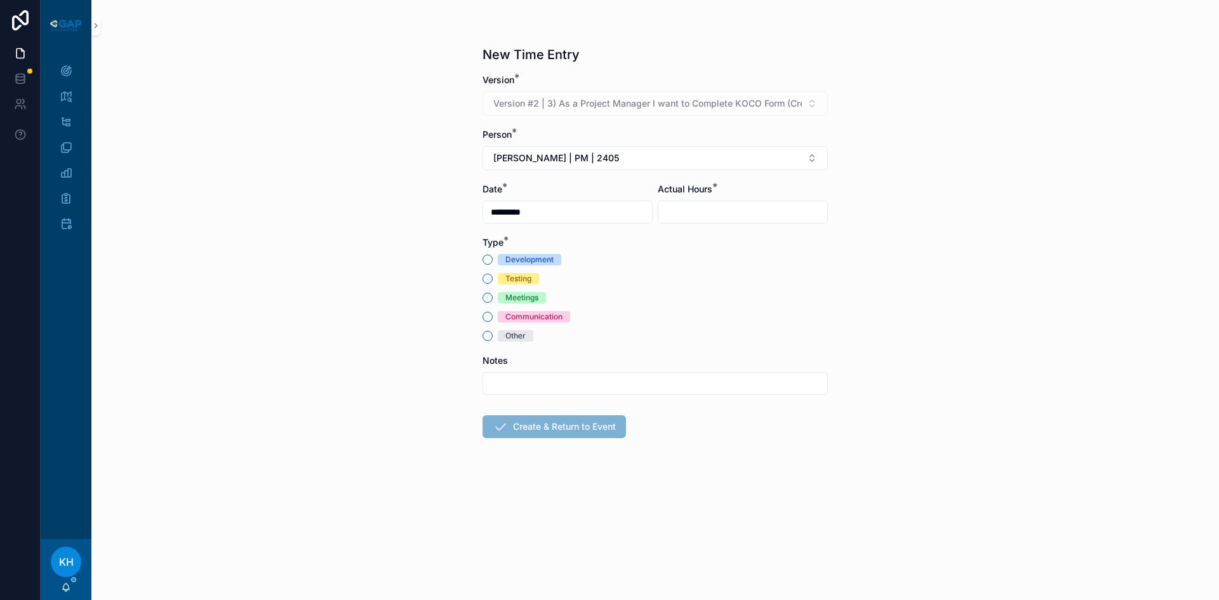
click at [749, 212] on input "scrollable content" at bounding box center [742, 212] width 169 height 18
type input "****"
click at [485, 281] on button "Testing" at bounding box center [488, 279] width 10 height 10
click at [566, 382] on input "scrollable content" at bounding box center [655, 384] width 344 height 18
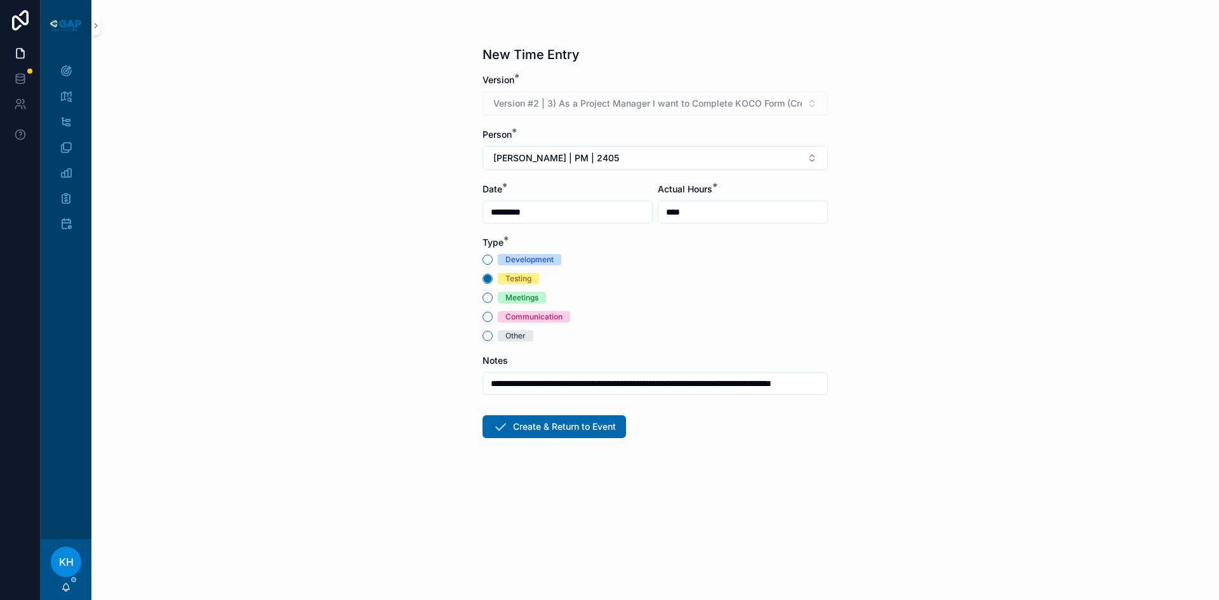
scroll to position [0, 33]
type input "**********"
click at [582, 431] on button "Create & Return to Event" at bounding box center [555, 426] width 144 height 23
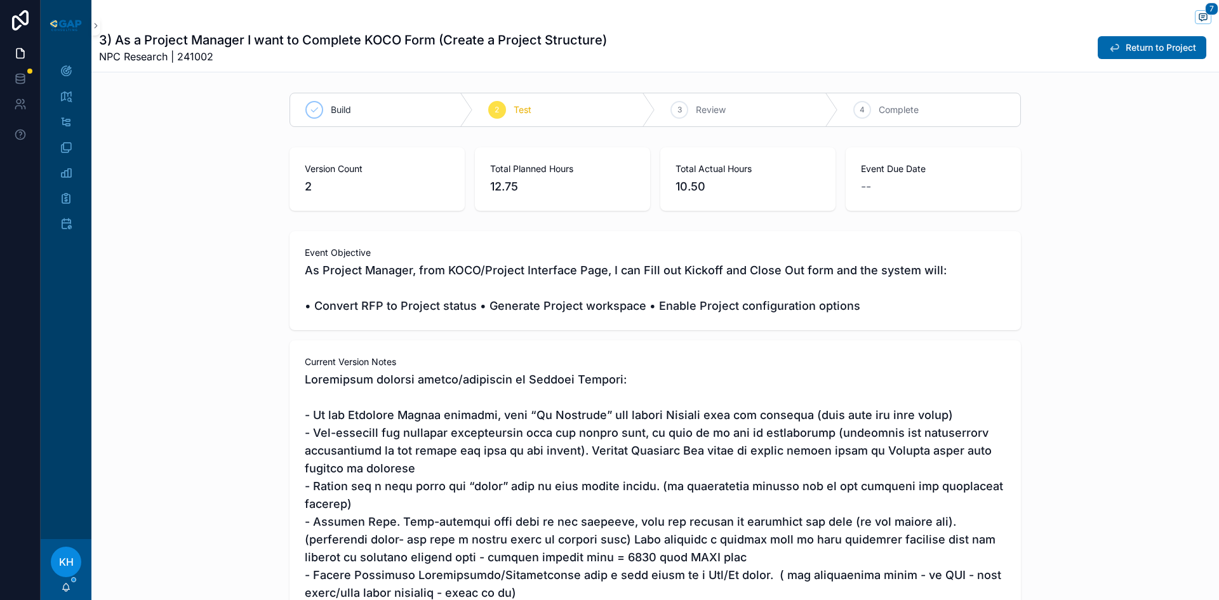
scroll to position [141, 0]
click at [69, 74] on icon "scrollable content" at bounding box center [66, 71] width 13 height 13
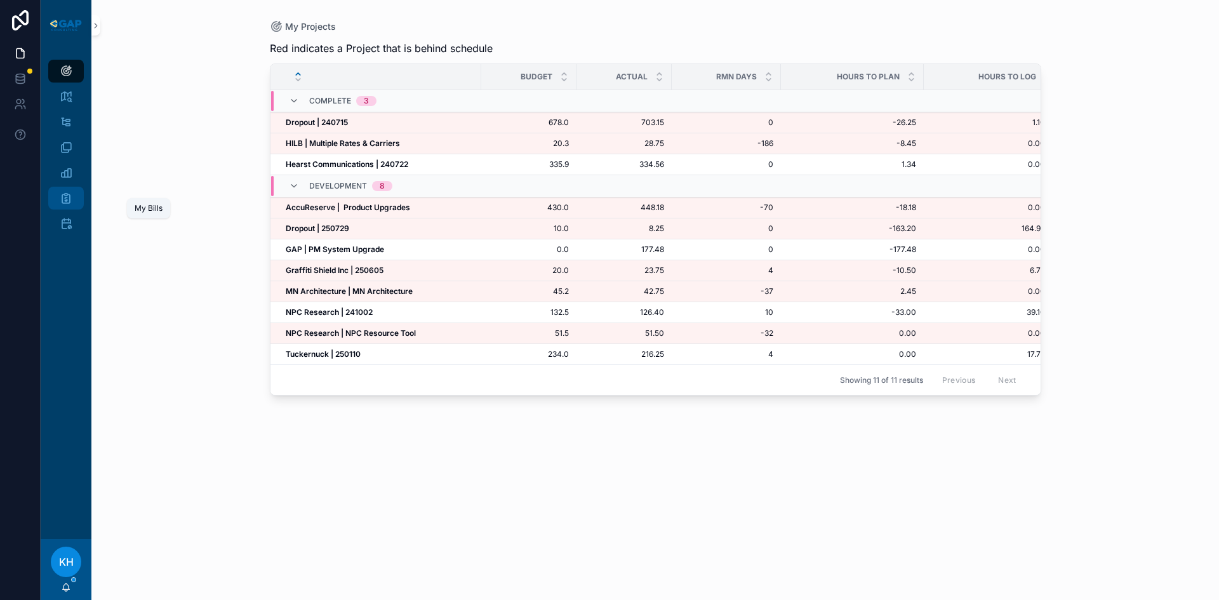
click at [61, 201] on icon "scrollable content" at bounding box center [66, 198] width 13 height 13
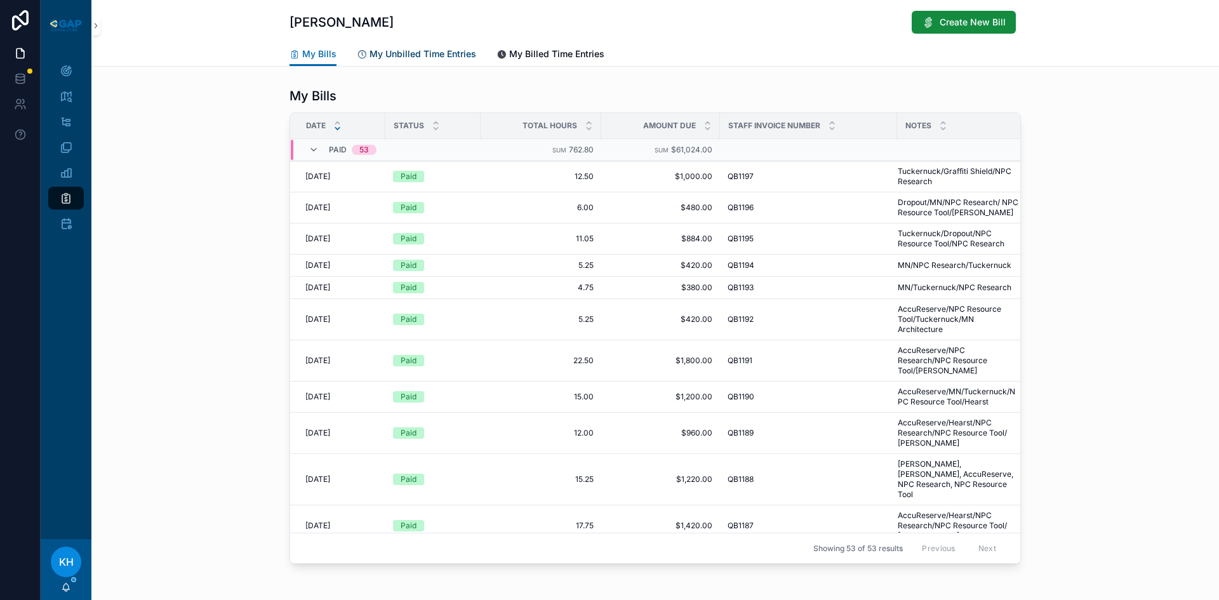
click at [403, 58] on span "My Unbilled Time Entries" at bounding box center [423, 54] width 107 height 13
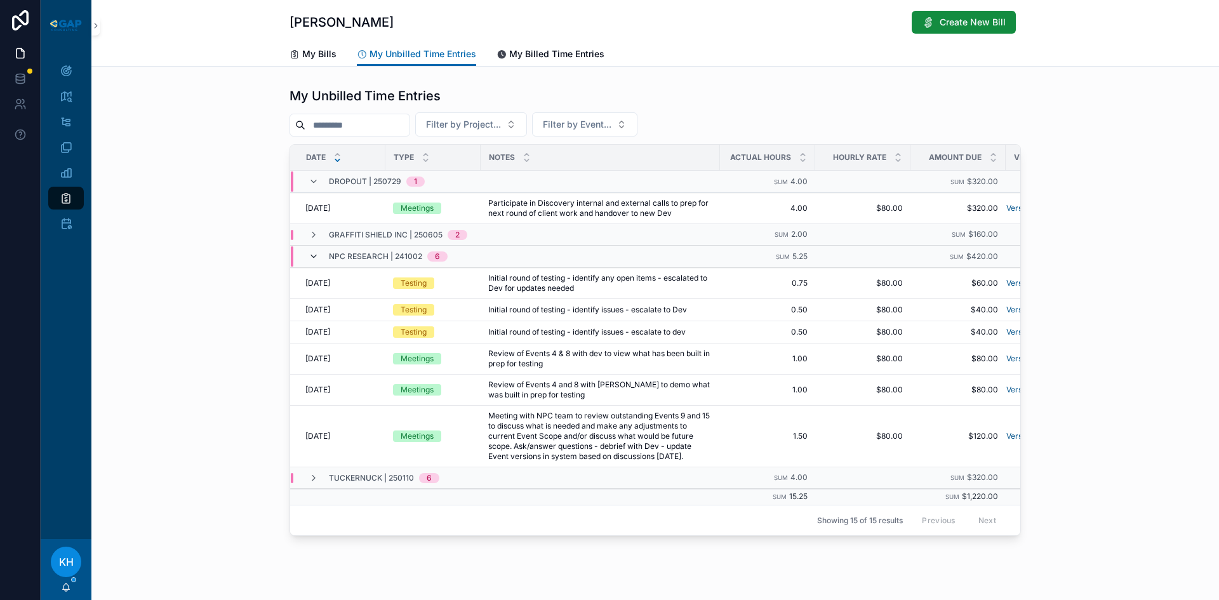
click at [309, 257] on icon "scrollable content" at bounding box center [314, 256] width 10 height 10
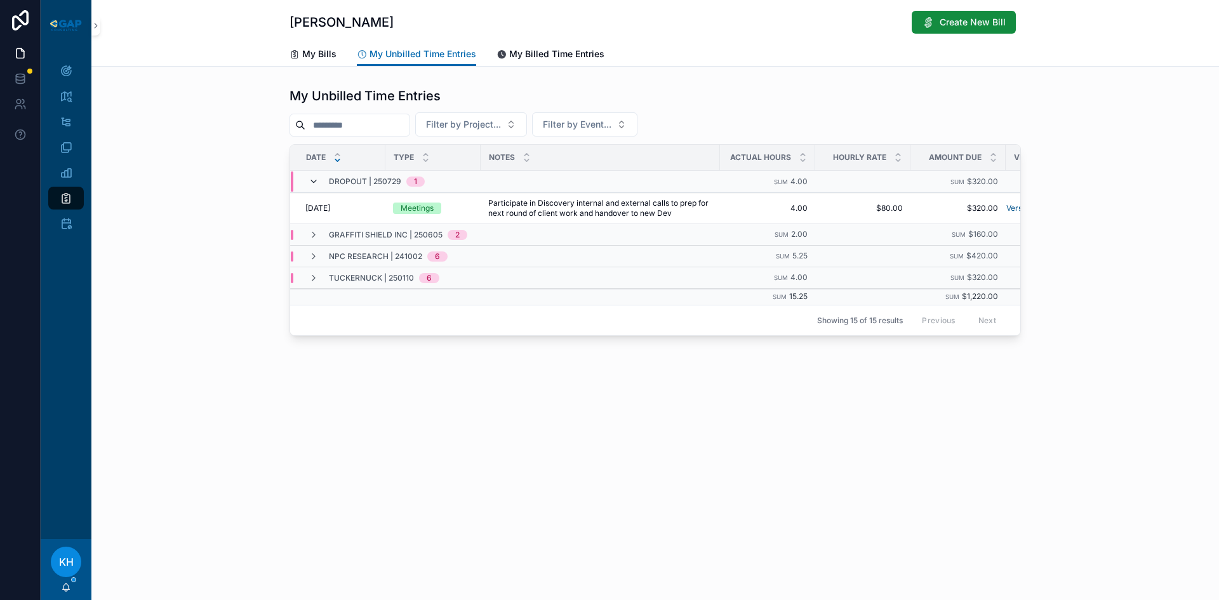
click at [314, 178] on icon "scrollable content" at bounding box center [314, 182] width 10 height 10
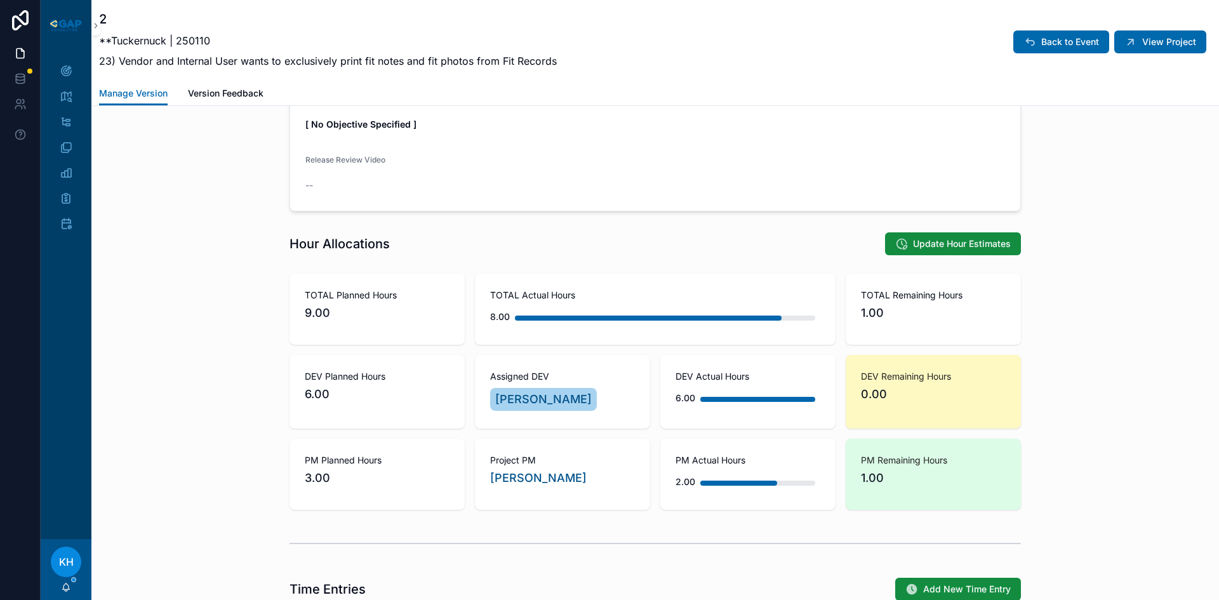
scroll to position [624, 0]
